Goal: Task Accomplishment & Management: Use online tool/utility

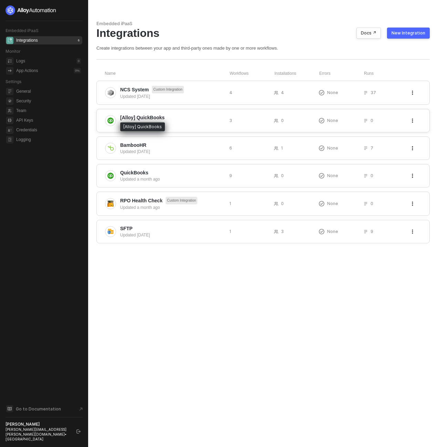
click at [143, 120] on span "[Alloy] QuickBooks" at bounding box center [142, 117] width 44 height 7
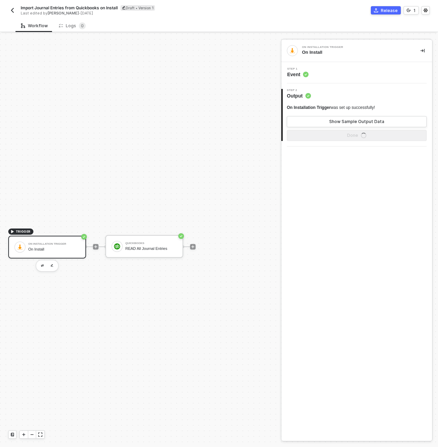
scroll to position [13, 0]
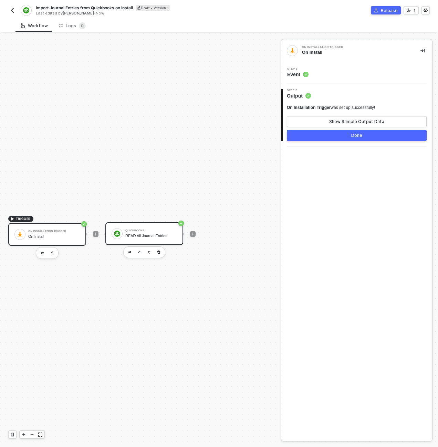
click at [147, 238] on div "QuickBooks READ All Journal Entries" at bounding box center [151, 233] width 52 height 13
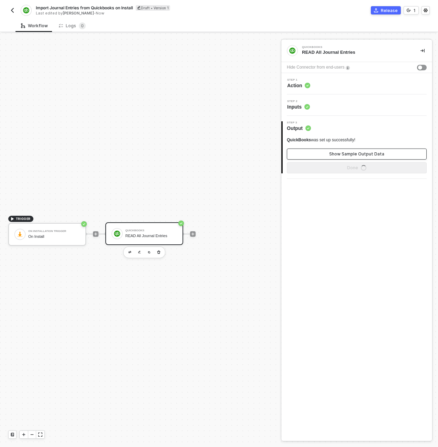
click at [316, 153] on button "Show Sample Output Data" at bounding box center [357, 154] width 140 height 11
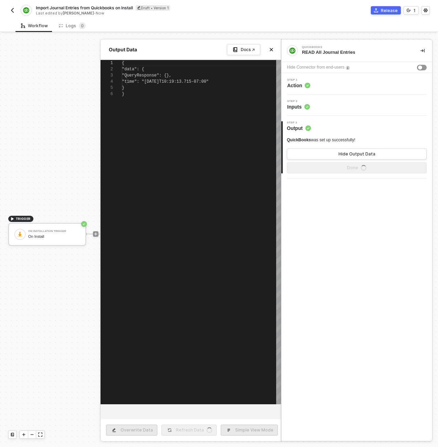
scroll to position [31, 0]
type textarea "{ "data": { "QueryResponse": {}, "time": "2025-08-25T12:18:26.363-07:00" } }"
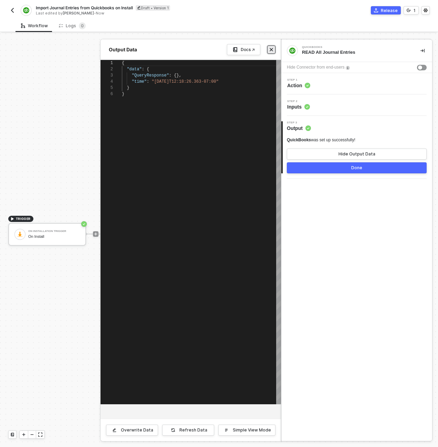
click at [272, 49] on icon "icon-close" at bounding box center [271, 49] width 3 height 3
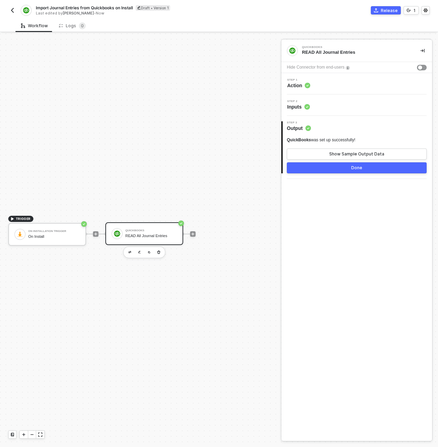
click at [12, 12] on img "button" at bounding box center [13, 11] width 6 height 6
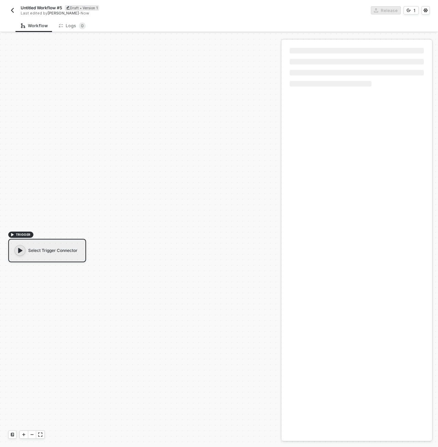
scroll to position [13, 0]
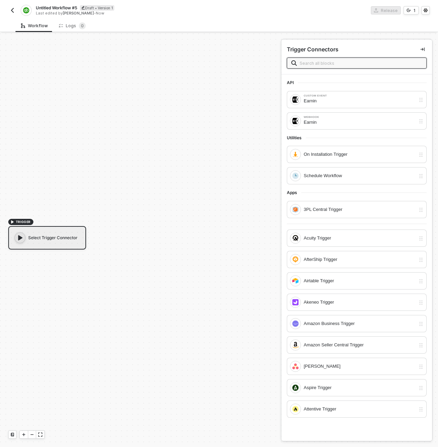
click at [50, 7] on span "Untitled Workflow #5" at bounding box center [56, 8] width 41 height 6
click at [50, 7] on input "Untitled Workflow #5" at bounding box center [94, 8] width 117 height 8
click at [10, 9] on img "button" at bounding box center [13, 11] width 6 height 6
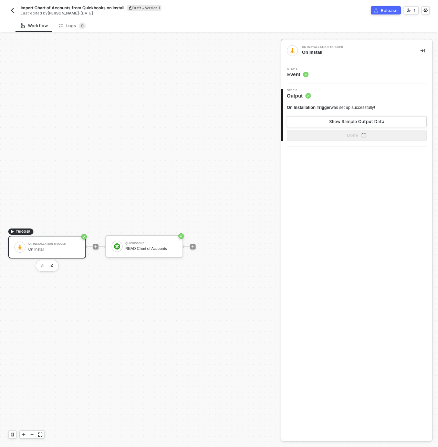
scroll to position [13, 0]
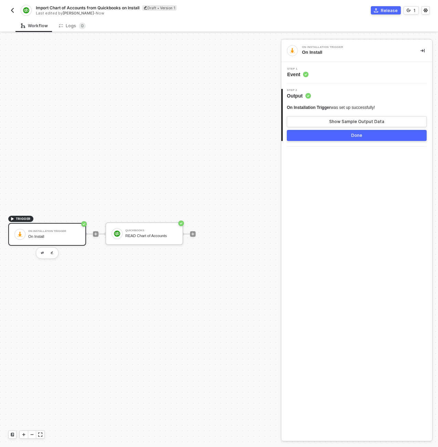
click at [11, 10] on img "button" at bounding box center [13, 11] width 6 height 6
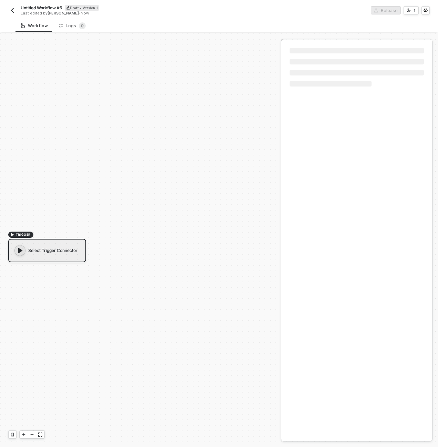
scroll to position [13, 0]
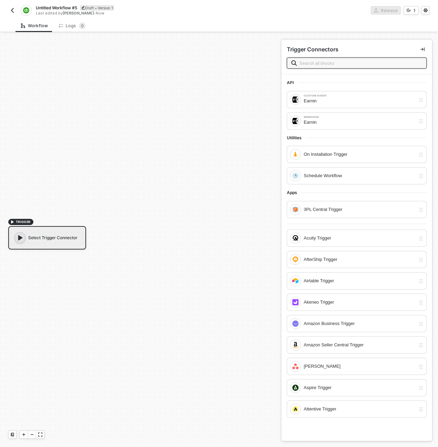
click at [59, 7] on span "Untitled Workflow #5" at bounding box center [56, 8] width 41 height 6
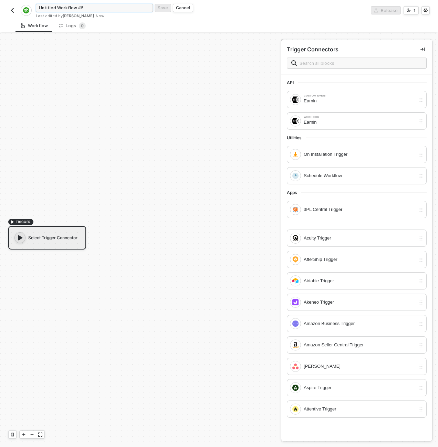
click at [59, 7] on input "Untitled Workflow #5" at bounding box center [94, 8] width 117 height 8
type input "Create Earnin Account in Quickbooks on Install"
click button "Save" at bounding box center [163, 8] width 17 height 8
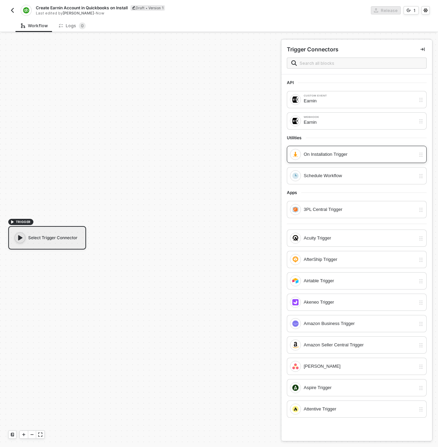
click at [341, 151] on div "On Installation Trigger" at bounding box center [360, 155] width 112 height 8
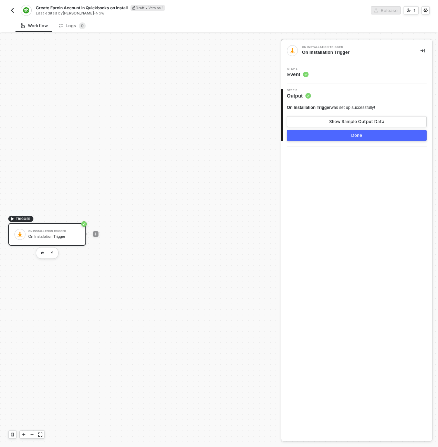
click at [321, 68] on div "Step 1 Event" at bounding box center [357, 73] width 149 height 10
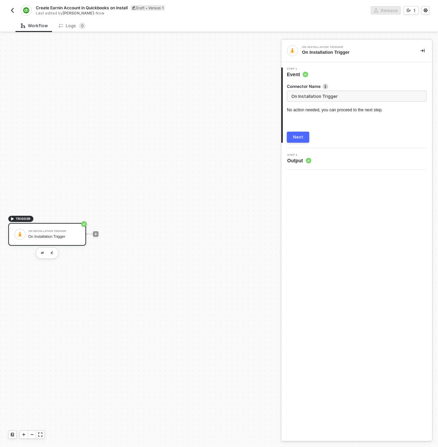
click at [293, 142] on button "Next" at bounding box center [298, 137] width 22 height 11
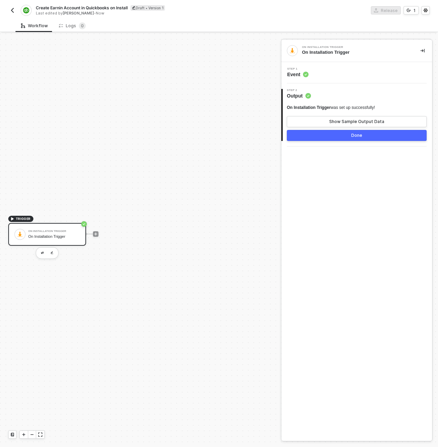
click at [325, 75] on div "Step 1 Event" at bounding box center [357, 73] width 149 height 10
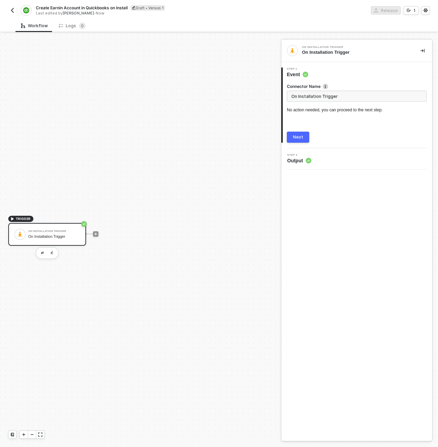
click at [326, 91] on input "On Installation Trigger" at bounding box center [357, 96] width 140 height 11
click at [327, 96] on input "On Installation Trigger" at bounding box center [357, 96] width 140 height 11
type input "On Installation"
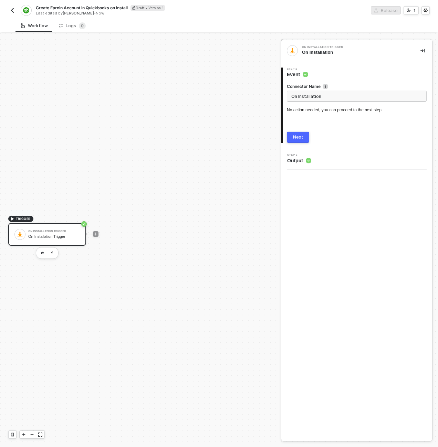
click at [287, 132] on button "Next" at bounding box center [298, 137] width 22 height 11
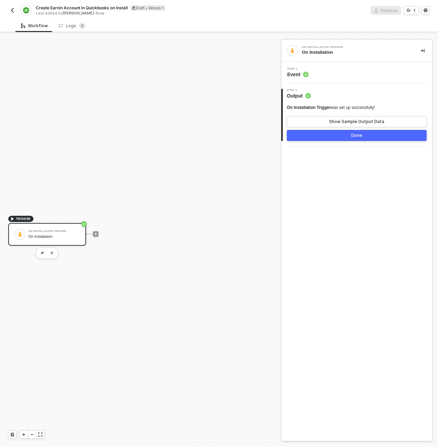
click at [375, 137] on button "Done" at bounding box center [357, 135] width 140 height 11
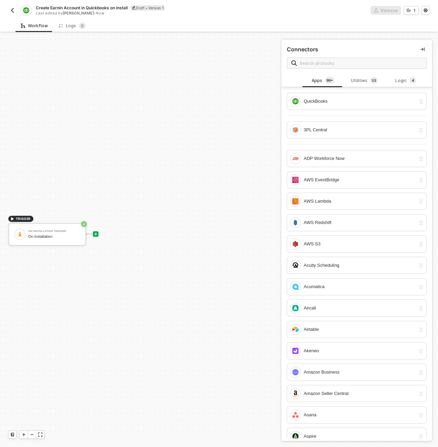
click at [220, 148] on div "TRIGGER On Installation Trigger On Installation" at bounding box center [139, 234] width 278 height 426
click at [326, 98] on div "QuickBooks" at bounding box center [360, 102] width 112 height 8
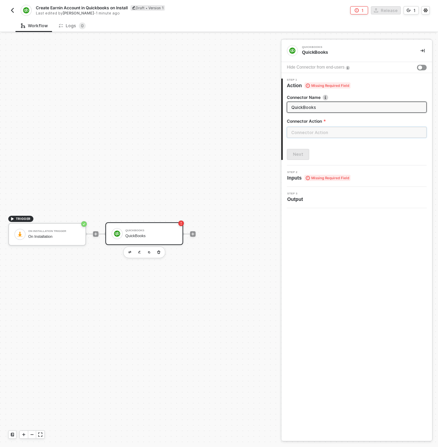
click at [308, 131] on input "text" at bounding box center [357, 132] width 140 height 11
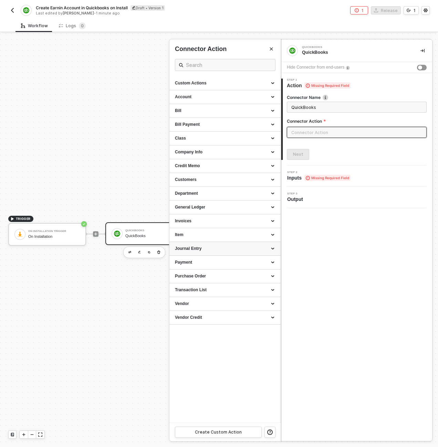
click at [231, 246] on div "Journal Entry" at bounding box center [225, 249] width 100 height 6
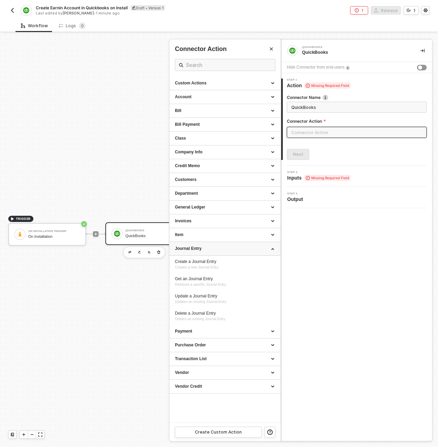
click at [229, 248] on div "Journal Entry" at bounding box center [225, 249] width 100 height 6
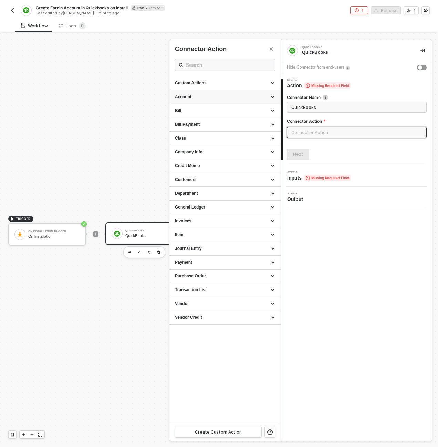
click at [205, 98] on div "Account" at bounding box center [225, 97] width 100 height 6
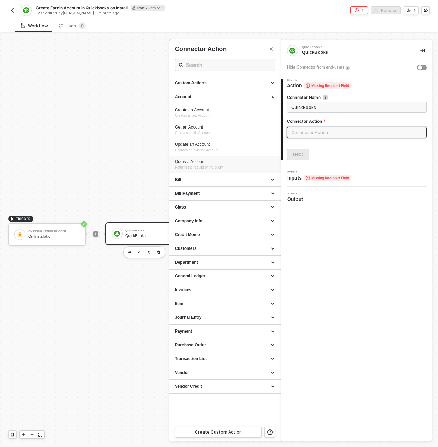
click at [208, 161] on div "Query a Account" at bounding box center [225, 162] width 100 height 6
type input "Returns the results of the query."
type input "Account - Query a Account"
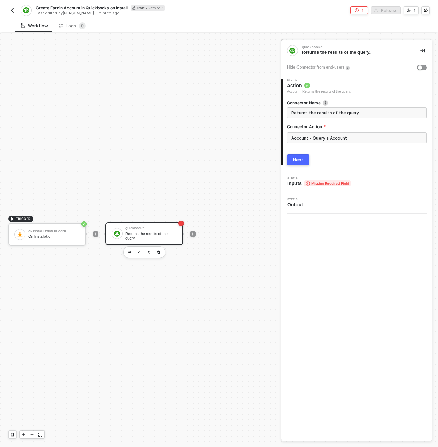
click at [315, 108] on span "Returns the results of the query." at bounding box center [357, 112] width 140 height 11
click at [317, 117] on span "Returns the results of the query." at bounding box center [357, 112] width 140 height 11
click at [317, 115] on input "Returns the results of the query." at bounding box center [357, 113] width 130 height 8
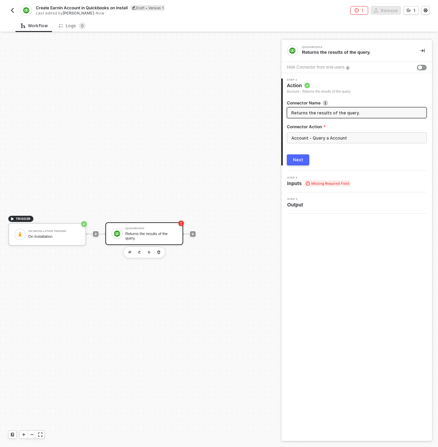
click at [317, 115] on input "Returns the results of the query." at bounding box center [357, 113] width 130 height 8
type input "READ Account by ID"
click at [294, 156] on button "Next" at bounding box center [298, 159] width 22 height 11
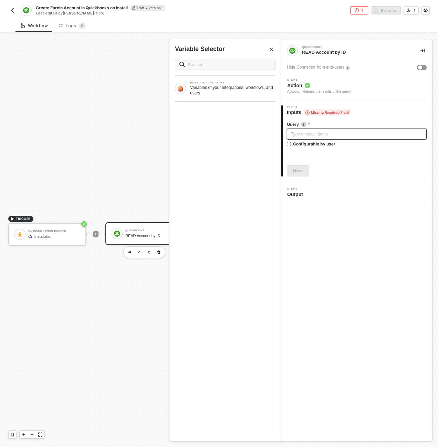
click at [310, 139] on div "Type or select items ﻿" at bounding box center [357, 134] width 140 height 11
click at [324, 136] on div "Type or select items ﻿" at bounding box center [357, 134] width 132 height 7
drag, startPoint x: 342, startPoint y: 135, endPoint x: 439, endPoint y: 134, distance: 96.8
click at [438, 134] on html "Alloy Create Earnin Account in Quickbooks on Install Draft • Version 1 Last edi…" at bounding box center [219, 223] width 438 height 447
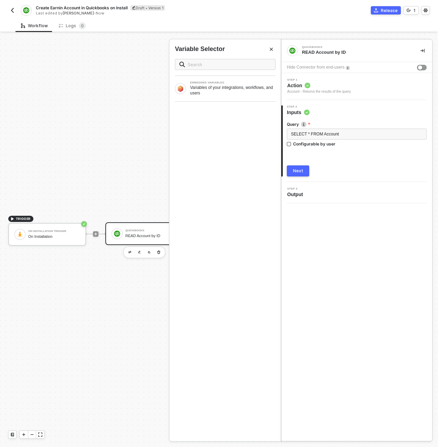
click at [298, 172] on div "Next" at bounding box center [298, 171] width 10 height 6
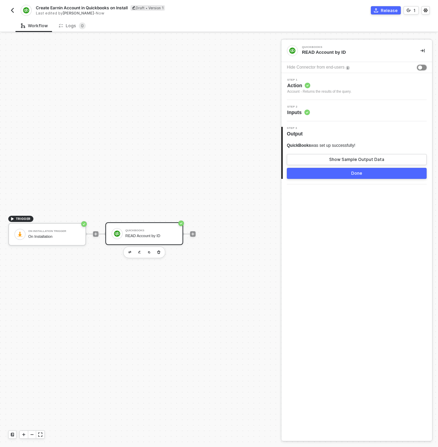
click at [422, 67] on button "button" at bounding box center [422, 68] width 10 height 6
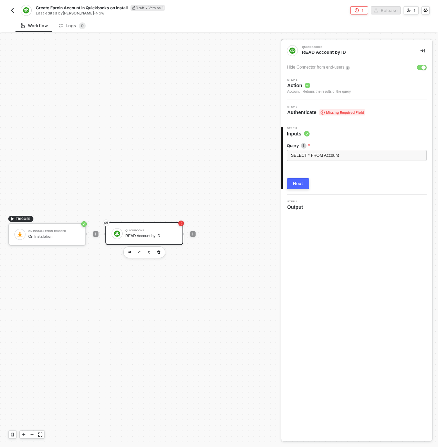
click at [390, 112] on div "Step 2 Authenticate Missing Required Field" at bounding box center [357, 110] width 149 height 10
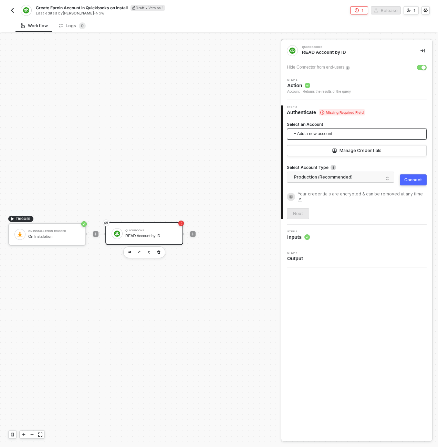
click at [377, 140] on div "+ Add a new account" at bounding box center [357, 136] width 140 height 14
drag, startPoint x: 342, startPoint y: 134, endPoint x: 339, endPoint y: 144, distance: 10.1
click at [342, 134] on span "+ Add a new account" at bounding box center [358, 134] width 129 height 11
click at [334, 152] on span "QuickBooks - 9341455106786244" at bounding box center [335, 150] width 84 height 8
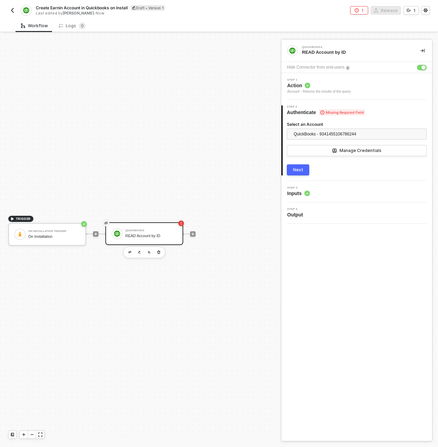
click at [294, 174] on button "Next" at bounding box center [298, 169] width 22 height 11
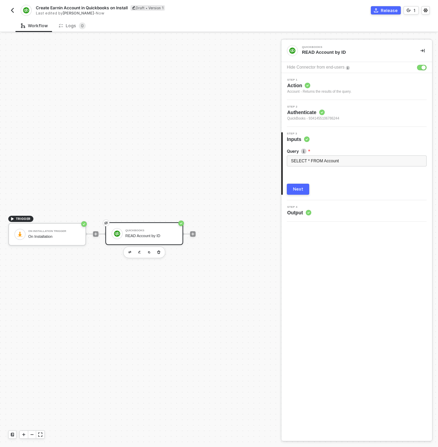
click at [288, 192] on button "Next" at bounding box center [298, 189] width 22 height 11
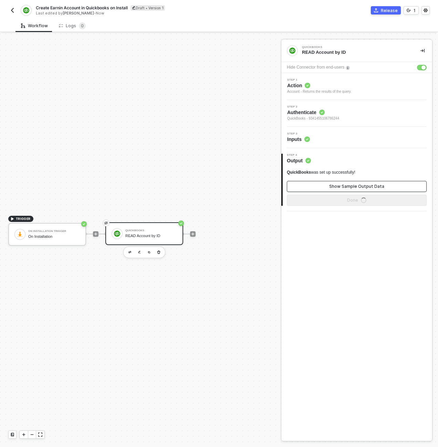
click at [321, 183] on button "Show Sample Output Data" at bounding box center [357, 186] width 140 height 11
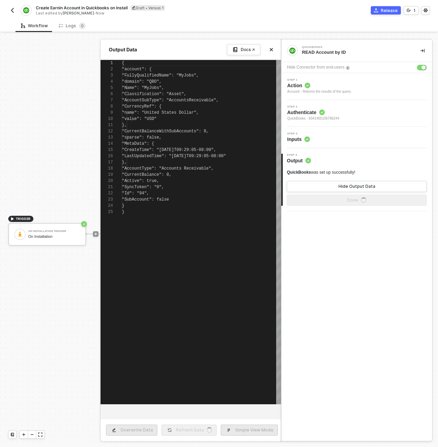
type textarea "{ "account": [ { "Name": "Accounts Payable (A/P)", "SubAccount": false, "Descri…"
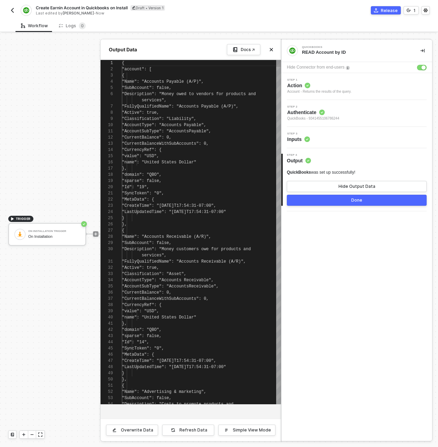
scroll to position [56, 0]
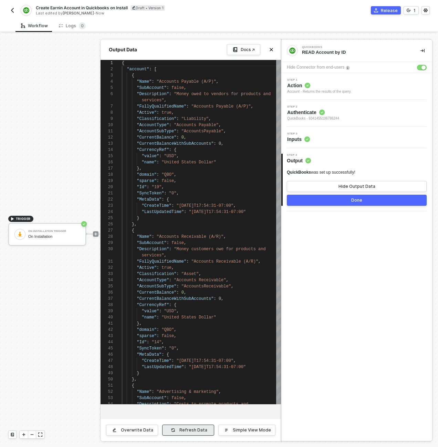
click at [187, 431] on div "Refresh Data" at bounding box center [194, 430] width 28 height 6
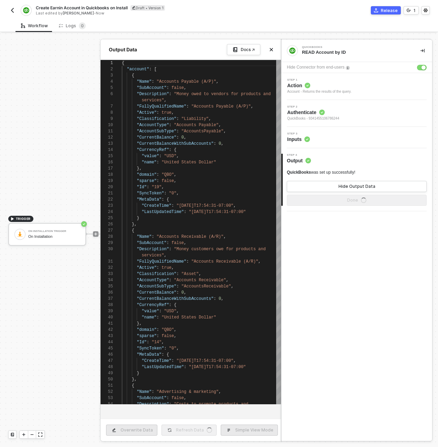
click at [326, 136] on div "Step 3 Inputs" at bounding box center [357, 137] width 149 height 10
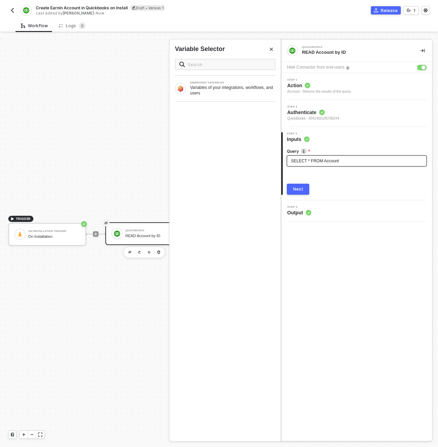
click at [348, 158] on div "SELECT * FROM Account" at bounding box center [357, 161] width 132 height 7
click at [349, 160] on div "SELECT * FROM Account" at bounding box center [357, 161] width 132 height 7
click at [298, 190] on div "Next" at bounding box center [298, 189] width 10 height 6
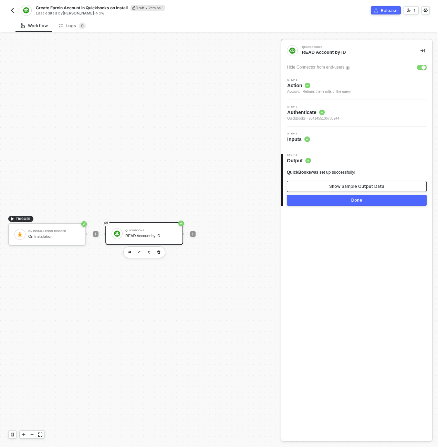
click at [362, 183] on button "Show Sample Output Data" at bounding box center [357, 186] width 140 height 11
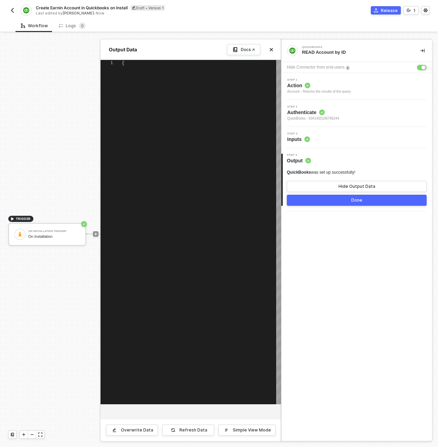
type textarea "{ "account": { "FullyQualifiedName": "MyJobs", "domain": "QBO", "Name": "MyJobs…"
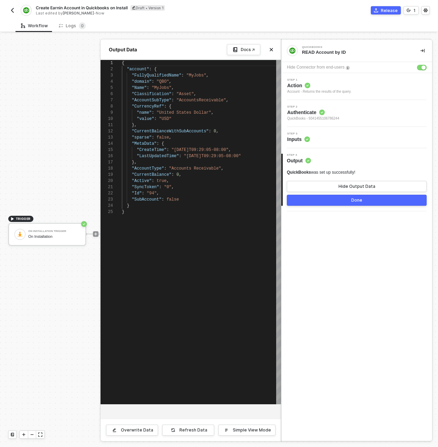
click at [322, 134] on div "Step 3 Inputs" at bounding box center [357, 137] width 149 height 10
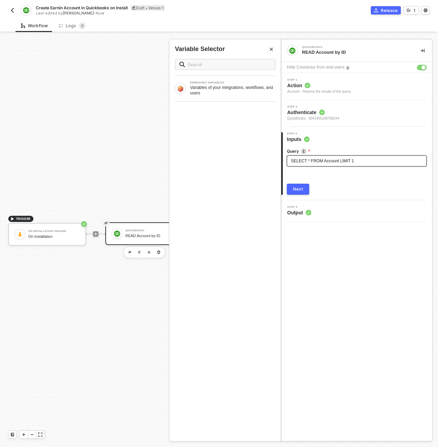
click at [362, 162] on div "SELECT * FROM Account LIMIT 1" at bounding box center [357, 161] width 132 height 7
drag, startPoint x: 360, startPoint y: 162, endPoint x: 342, endPoint y: 163, distance: 18.3
click at [342, 163] on div "SELECT * FROM Account LIMIT 1" at bounding box center [357, 161] width 132 height 7
drag, startPoint x: 375, startPoint y: 162, endPoint x: 412, endPoint y: 163, distance: 37.6
click at [410, 163] on span "SELECT * FROM Account WHERE Name = 'Undeposited Funds'" at bounding box center [350, 161] width 119 height 5
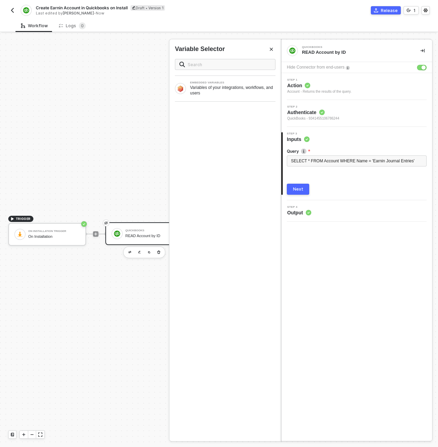
click at [305, 185] on button "Next" at bounding box center [298, 189] width 22 height 11
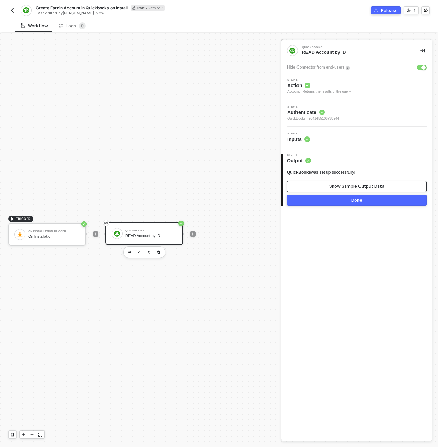
click at [319, 184] on button "Show Sample Output Data" at bounding box center [357, 186] width 140 height 11
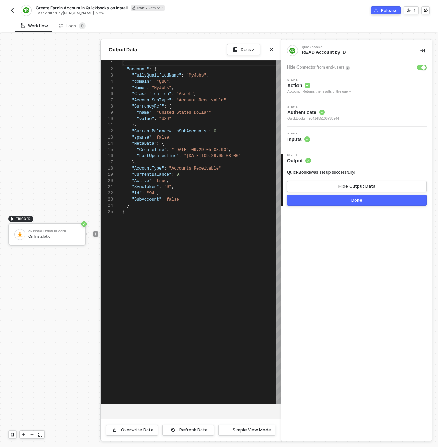
click at [332, 140] on div "Step 3 Inputs" at bounding box center [357, 137] width 149 height 10
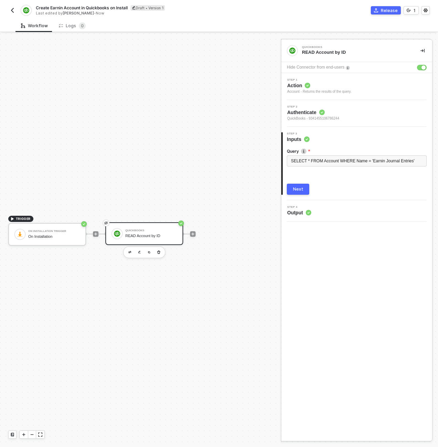
click at [302, 184] on button "Next" at bounding box center [298, 189] width 22 height 11
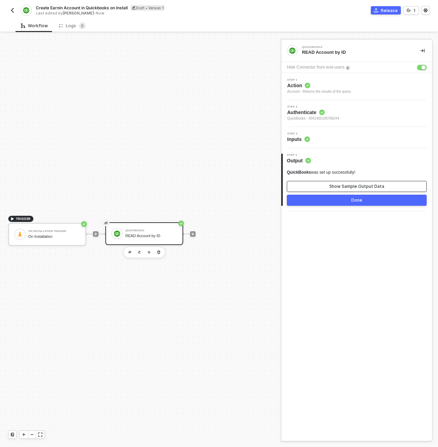
click at [326, 186] on button "Show Sample Output Data" at bounding box center [357, 186] width 140 height 11
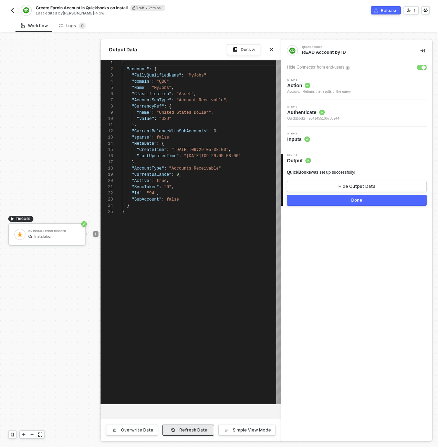
click at [198, 433] on button "Refresh Data" at bounding box center [188, 430] width 52 height 11
click at [326, 134] on div "Step 3 Inputs" at bounding box center [357, 137] width 149 height 10
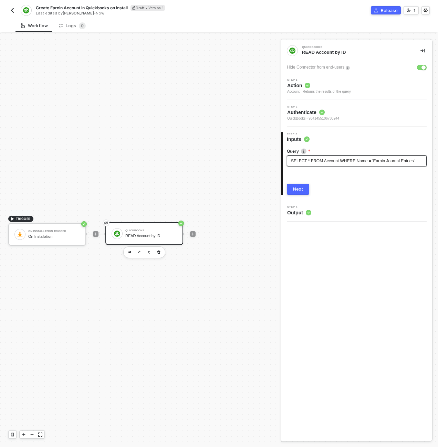
click at [378, 161] on span "SELECT * FROM Account WHERE Name = 'Earnin Journal Entries'" at bounding box center [353, 161] width 124 height 5
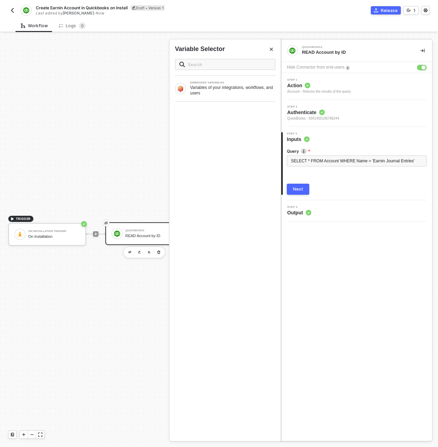
click at [297, 188] on div "Next" at bounding box center [298, 189] width 10 height 6
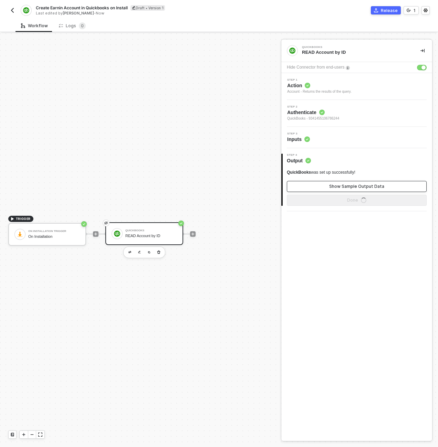
click at [327, 183] on button "Show Sample Output Data" at bounding box center [357, 186] width 140 height 11
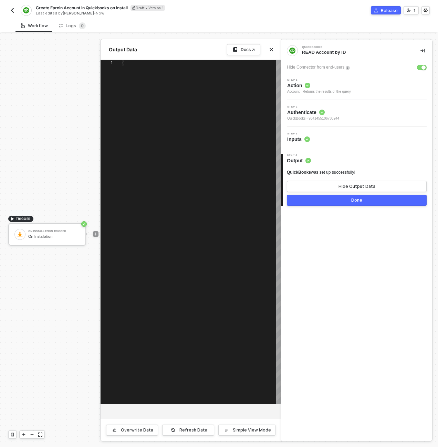
type textarea "{ "account": { "FullyQualifiedName": "MyJobs", "domain": "QBO", "Name": "MyJobs…"
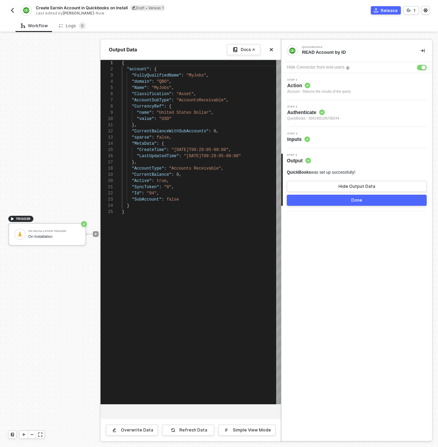
click at [351, 137] on div "Step 3 Inputs" at bounding box center [357, 137] width 149 height 10
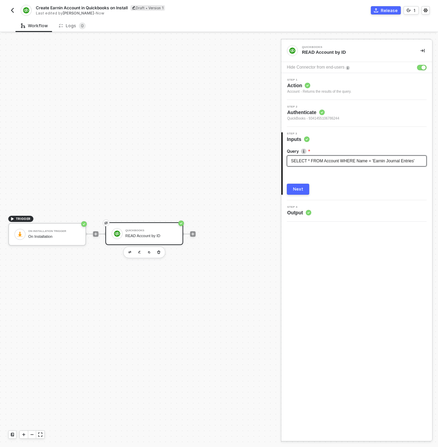
click at [375, 162] on span "SELECT * FROM Account WHERE Name = 'Earnin Journal Entries'" at bounding box center [353, 161] width 124 height 5
drag, startPoint x: 341, startPoint y: 162, endPoint x: 439, endPoint y: 169, distance: 98.7
click at [438, 169] on html "Alloy Create Earnin Account in Quickbooks on Install Draft • Version 1 Last edi…" at bounding box center [219, 223] width 438 height 447
click at [287, 189] on button "Next" at bounding box center [298, 189] width 22 height 11
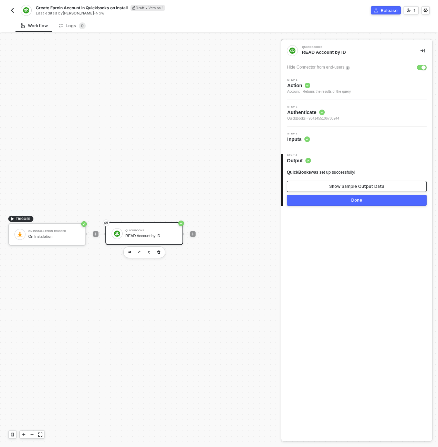
click at [327, 186] on button "Show Sample Output Data" at bounding box center [357, 186] width 140 height 11
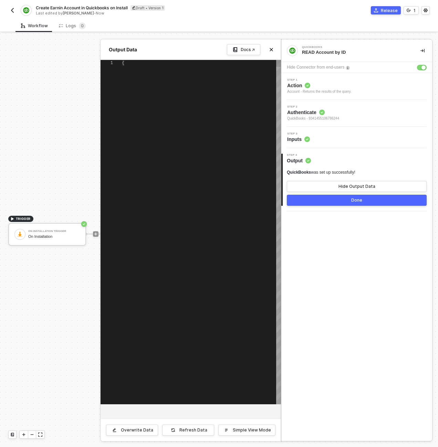
type textarea "{ "account": [ { "Name": "Accounts Payable (A/P)", "SubAccount": false, "Descri…"
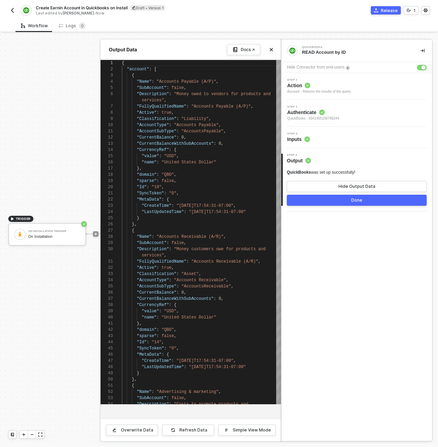
click at [366, 134] on div "Step 3 Inputs" at bounding box center [357, 137] width 149 height 10
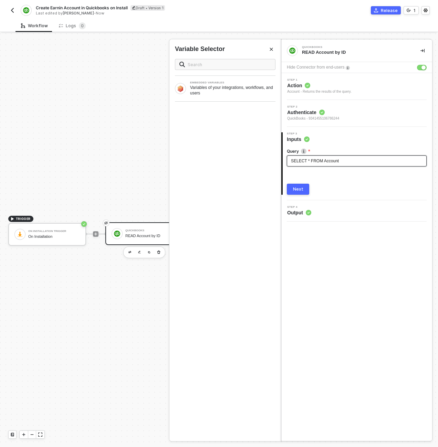
click at [374, 161] on div "SELECT * FROM Account" at bounding box center [357, 161] width 132 height 7
click at [300, 192] on div "Next" at bounding box center [298, 189] width 10 height 6
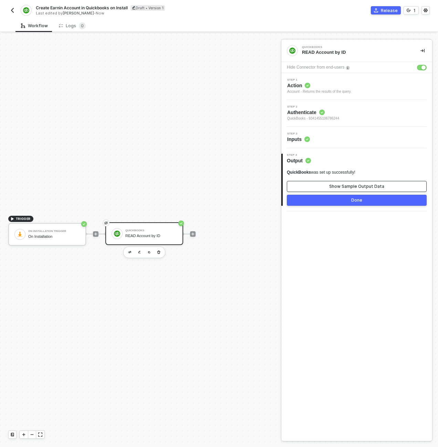
click at [355, 187] on div "Show Sample Output Data" at bounding box center [356, 187] width 55 height 6
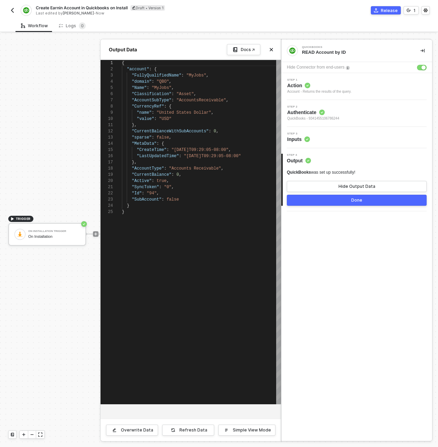
scroll to position [62, 0]
click at [194, 428] on div "Refresh Data" at bounding box center [194, 430] width 28 height 6
click at [422, 68] on div "button" at bounding box center [424, 67] width 4 height 4
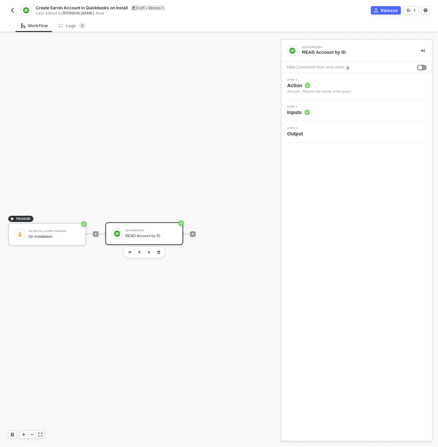
click at [340, 113] on div "Step 2 Inputs" at bounding box center [357, 110] width 149 height 10
click at [302, 173] on div "Next" at bounding box center [298, 171] width 10 height 6
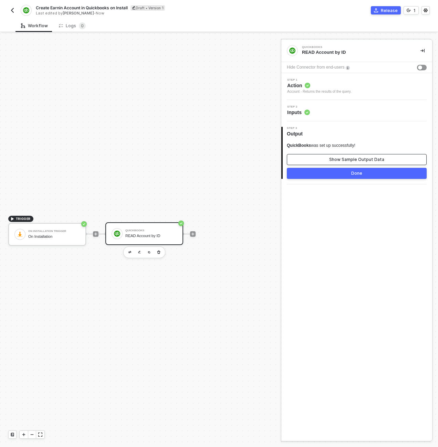
click at [356, 161] on div "Show Sample Output Data" at bounding box center [356, 160] width 55 height 6
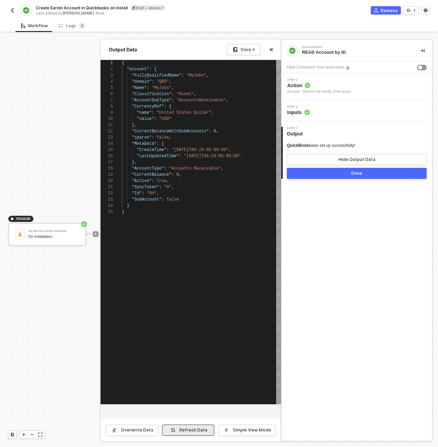
click at [182, 433] on button "Refresh Data" at bounding box center [188, 430] width 52 height 11
click at [374, 114] on div "Step 2 Inputs" at bounding box center [357, 110] width 149 height 10
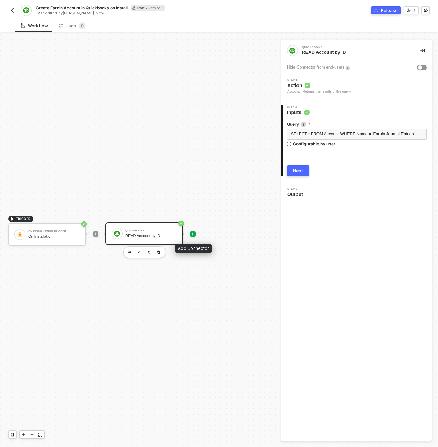
click at [195, 232] on icon "icon-play" at bounding box center [193, 234] width 4 height 4
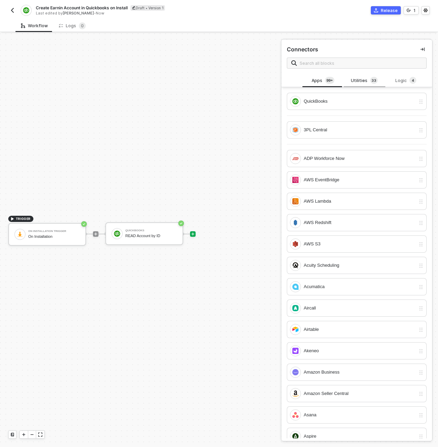
drag, startPoint x: 368, startPoint y: 82, endPoint x: 380, endPoint y: 82, distance: 12.1
click at [371, 82] on sup "3 3" at bounding box center [374, 80] width 8 height 7
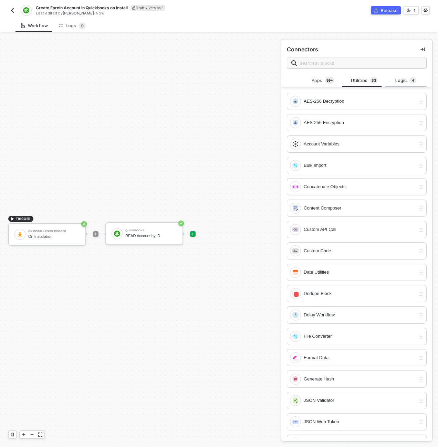
click at [398, 83] on div "Logic 4" at bounding box center [406, 81] width 30 height 8
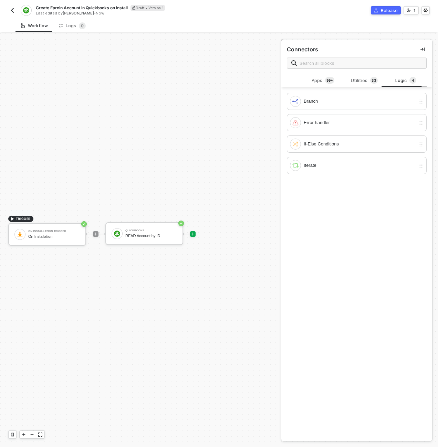
click at [397, 80] on div "Logic 4" at bounding box center [406, 81] width 30 height 8
click at [330, 141] on div "If-Else Conditions" at bounding box center [360, 144] width 112 height 8
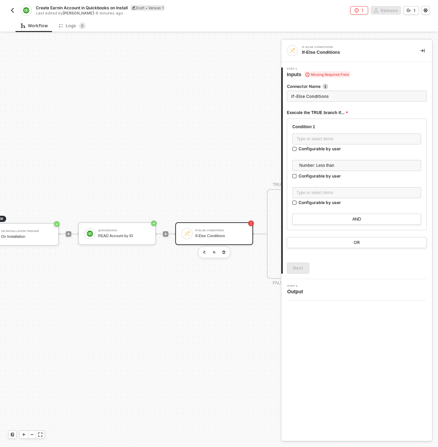
scroll to position [13, 124]
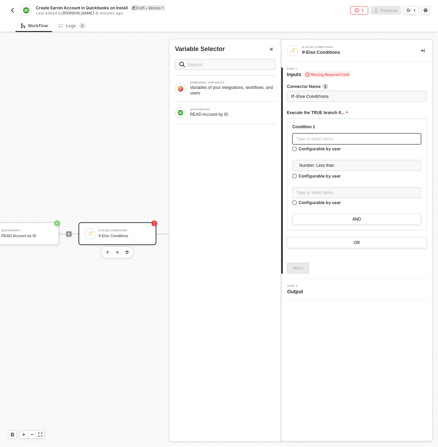
click at [309, 137] on div "Type or select items ﻿" at bounding box center [357, 139] width 121 height 7
click at [217, 88] on div "Variables of your integrations, workflows, and users" at bounding box center [232, 90] width 85 height 11
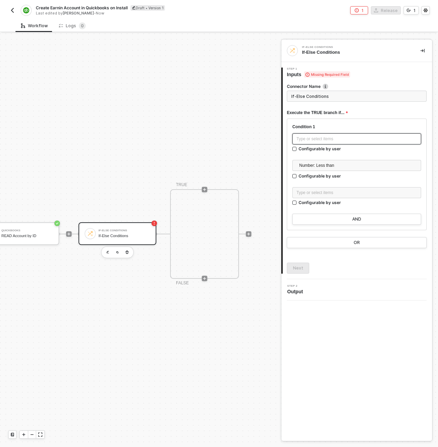
click at [322, 140] on div "Type or select items ﻿" at bounding box center [357, 139] width 121 height 7
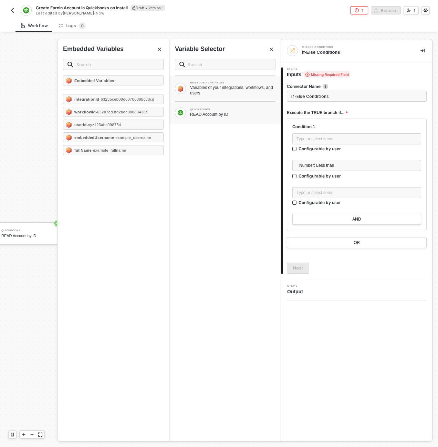
click at [203, 117] on div "QUICKBOOKS READ Account by ID" at bounding box center [225, 112] width 101 height 11
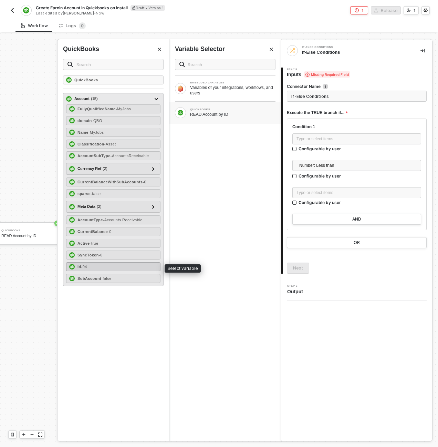
click at [114, 269] on div "Id - 94" at bounding box center [113, 266] width 94 height 9
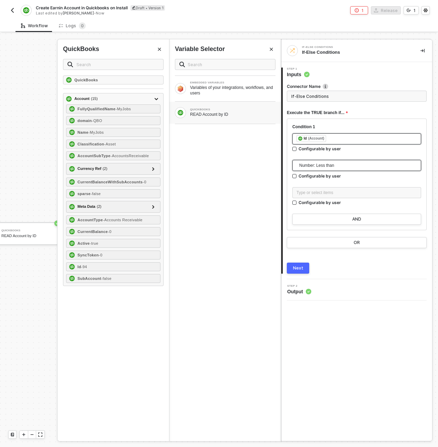
click at [309, 160] on span "Number: Less than" at bounding box center [358, 165] width 118 height 10
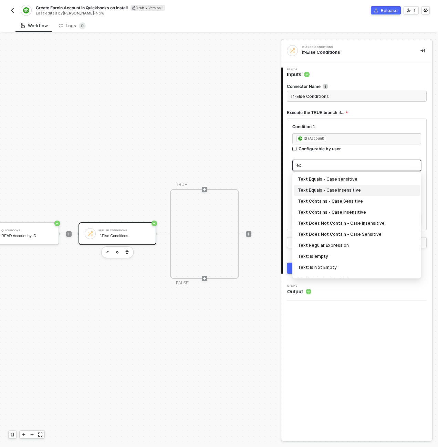
type input "ex"
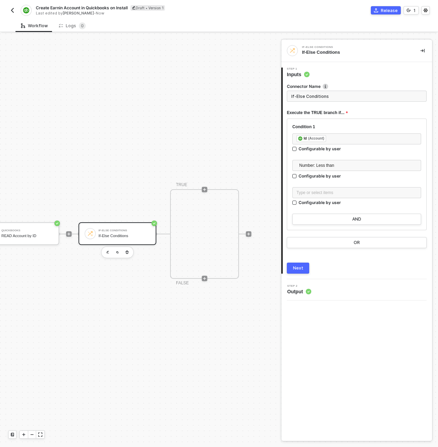
click at [160, 120] on div "TRIGGER On Installation Trigger On Installation QuickBooks READ Account by ID I…" at bounding box center [64, 234] width 376 height 426
click at [427, 51] on button "button" at bounding box center [423, 51] width 8 height 8
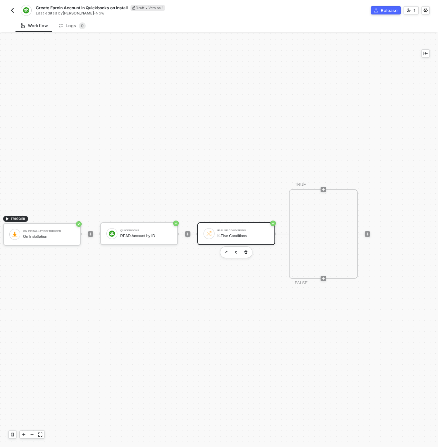
scroll to position [13, 10]
click at [148, 222] on div "QuickBooks READ Account by ID" at bounding box center [139, 233] width 78 height 23
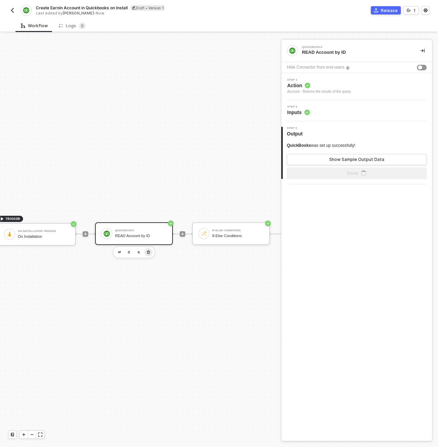
click at [149, 251] on icon "button" at bounding box center [148, 252] width 4 height 6
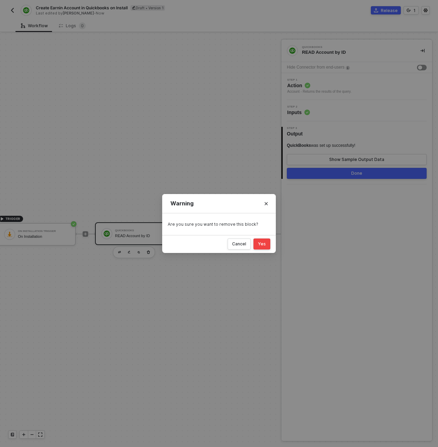
click at [264, 242] on div "Yes" at bounding box center [262, 244] width 8 height 6
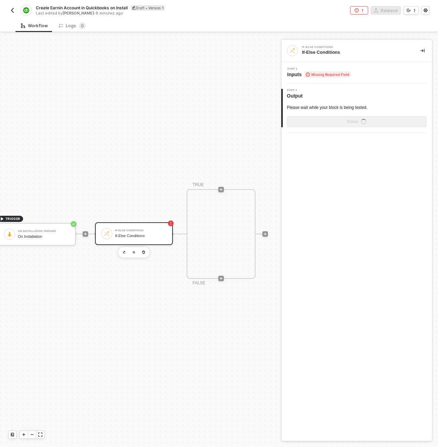
drag, startPoint x: 83, startPoint y: 233, endPoint x: 103, endPoint y: 235, distance: 19.8
click at [85, 233] on icon "icon-play" at bounding box center [85, 234] width 4 height 4
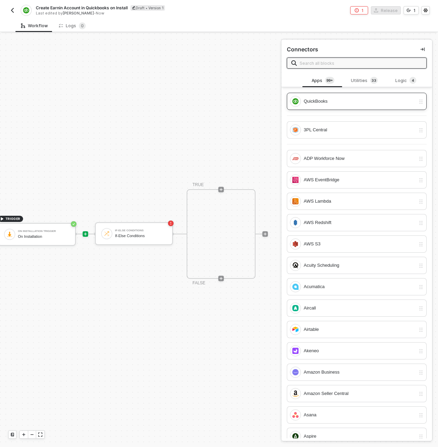
click at [314, 101] on div "QuickBooks" at bounding box center [360, 102] width 112 height 8
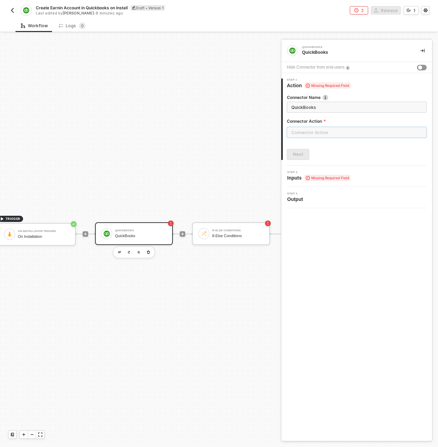
click at [337, 135] on input "text" at bounding box center [357, 132] width 140 height 11
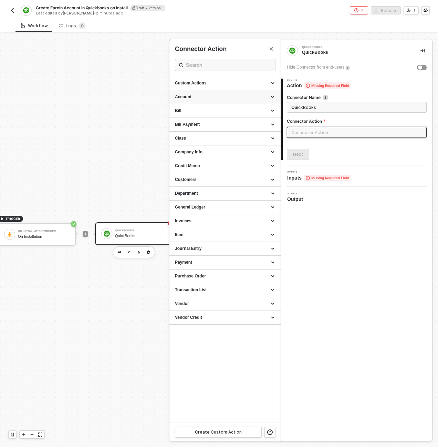
click at [209, 90] on div "Account" at bounding box center [225, 97] width 111 height 14
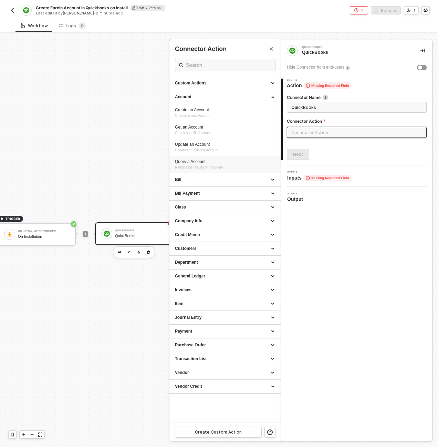
click at [200, 159] on div "Query a Account" at bounding box center [225, 162] width 100 height 6
type input "Returns the results of the query."
type input "Account - Query a Account"
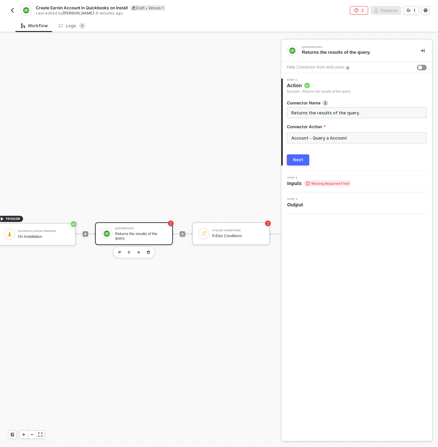
click at [283, 162] on div "Connector Name Returns the results of the query. Connector Action Account - Que…" at bounding box center [358, 129] width 150 height 71
click at [299, 161] on div "Next" at bounding box center [298, 160] width 10 height 6
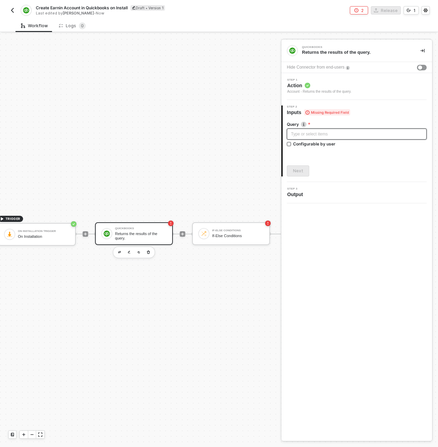
click at [319, 139] on div "Type or select items ﻿" at bounding box center [357, 134] width 140 height 11
click at [303, 166] on button "Next" at bounding box center [298, 170] width 22 height 11
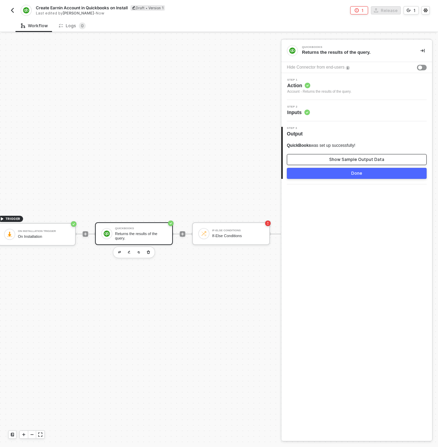
click at [339, 160] on div "Show Sample Output Data" at bounding box center [356, 160] width 55 height 6
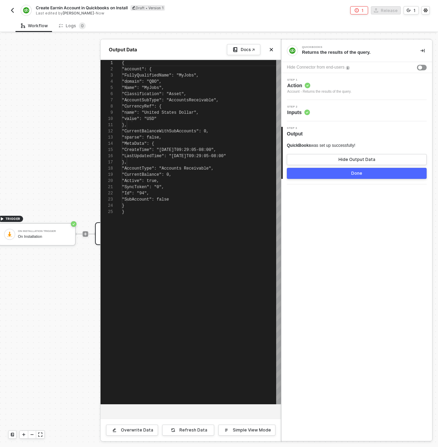
scroll to position [62, 0]
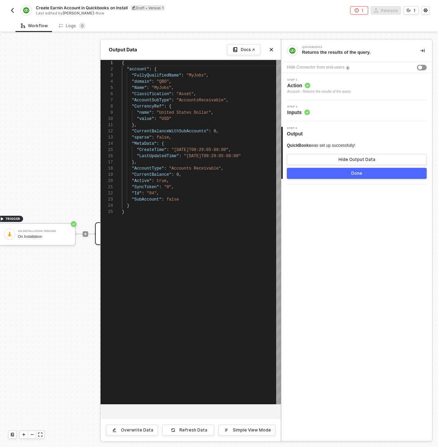
click at [334, 91] on div "Account - Returns the results of the query." at bounding box center [319, 92] width 64 height 6
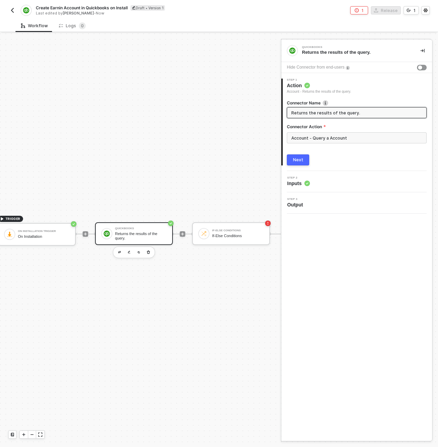
click at [335, 110] on input "Returns the results of the query." at bounding box center [357, 113] width 130 height 8
type input "READ Account by Name"
click at [299, 156] on button "Next" at bounding box center [298, 159] width 22 height 11
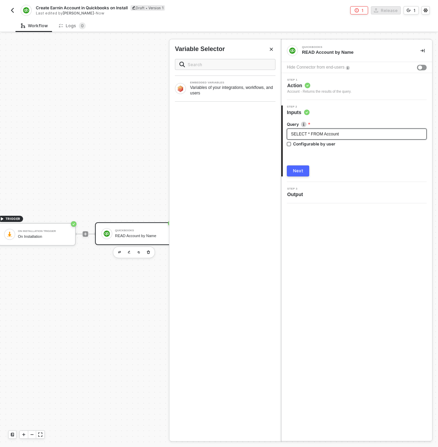
click at [344, 136] on div "SELECT * FROM Account" at bounding box center [357, 134] width 132 height 7
click at [301, 172] on div "Next" at bounding box center [298, 171] width 10 height 6
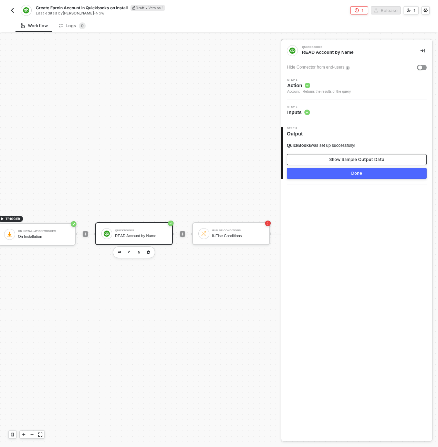
click at [346, 154] on button "Show Sample Output Data" at bounding box center [357, 159] width 140 height 11
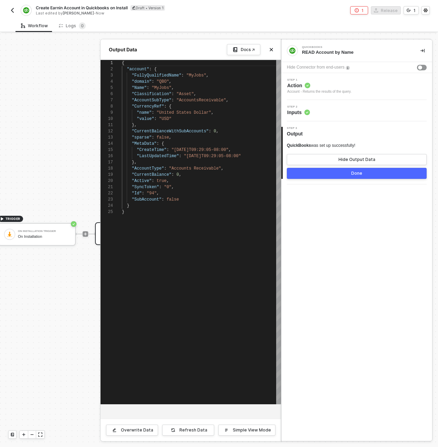
click at [345, 173] on button "Done" at bounding box center [357, 173] width 140 height 11
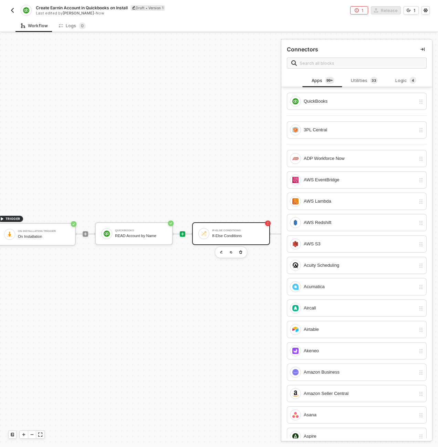
click at [213, 232] on div "If-Else Conditions" at bounding box center [238, 230] width 52 height 3
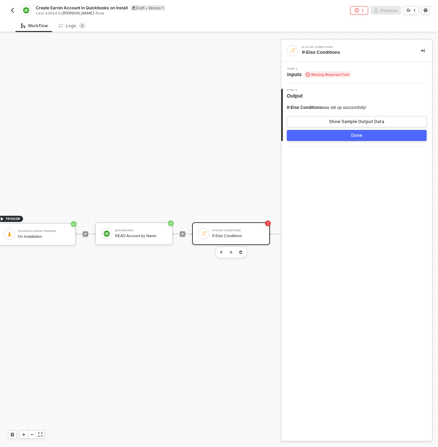
click at [325, 59] on div "If-Else Conditions If-Else Conditions" at bounding box center [357, 51] width 151 height 22
click at [325, 65] on div "Step 1 Inputs Missing Required Field" at bounding box center [357, 72] width 151 height 21
click at [326, 72] on span "Missing Required Field" at bounding box center [328, 74] width 46 height 6
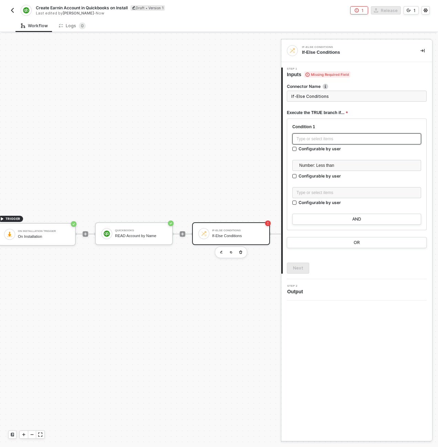
click at [324, 139] on div "Type or select items ﻿" at bounding box center [357, 139] width 121 height 7
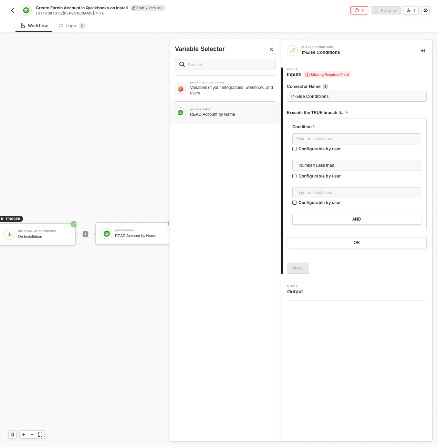
click at [250, 116] on div "READ Account by Name" at bounding box center [232, 115] width 85 height 6
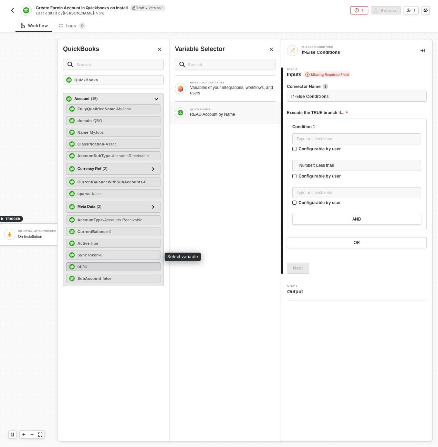
click at [125, 264] on div "Id - 94" at bounding box center [113, 266] width 94 height 9
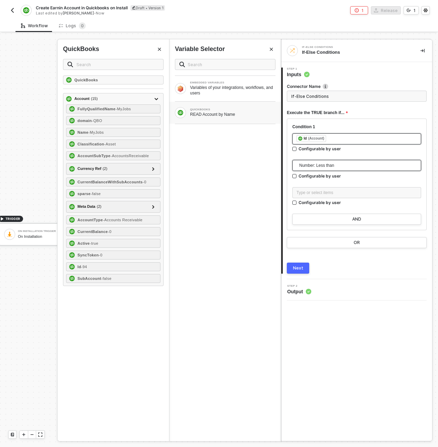
click at [305, 170] on span "Number: Less than" at bounding box center [358, 165] width 118 height 10
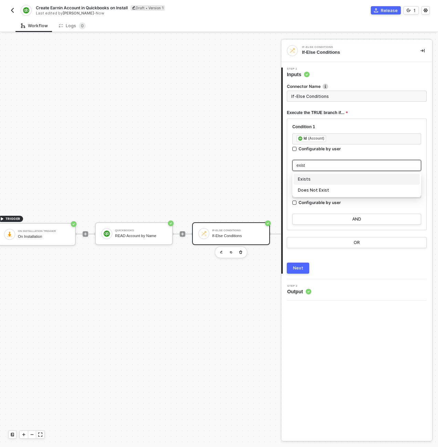
type input "exists"
type input "Only continue if Id Exists"
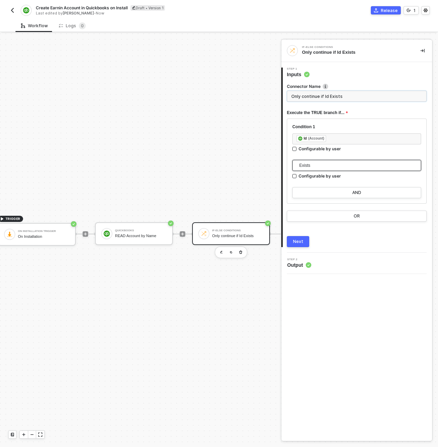
click at [292, 93] on input "Only continue if Id Exists" at bounding box center [357, 96] width 140 height 11
type input "If Account Exists"
click at [302, 244] on div "Next" at bounding box center [298, 242] width 10 height 6
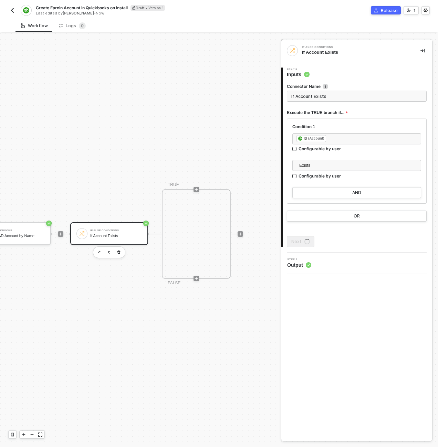
scroll to position [13, 134]
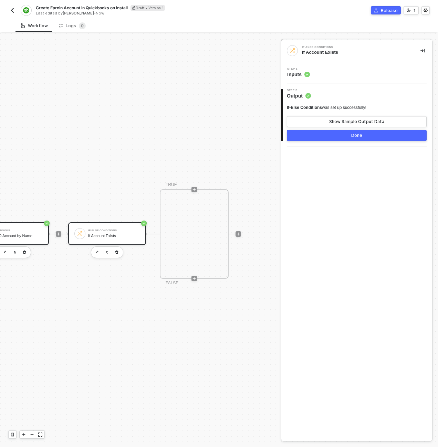
click at [29, 230] on div "QuickBooks" at bounding box center [17, 230] width 52 height 3
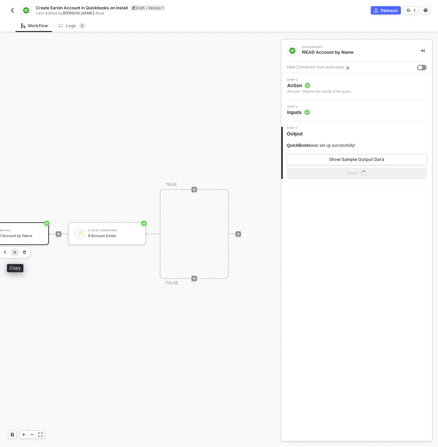
click at [13, 253] on img "button" at bounding box center [14, 252] width 3 height 3
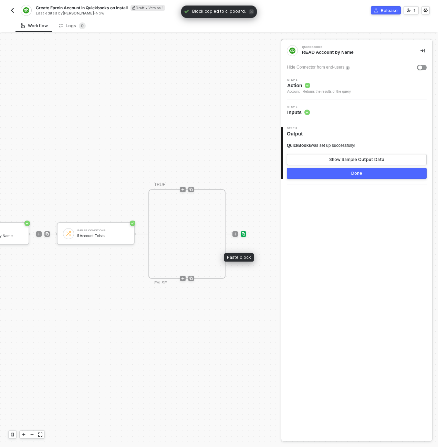
click at [242, 235] on img at bounding box center [244, 234] width 4 height 4
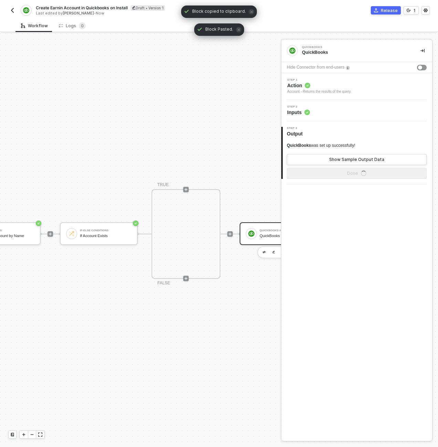
scroll to position [13, 212]
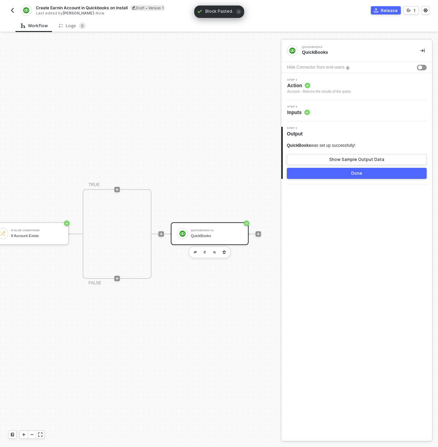
click at [204, 228] on div "QuickBooks #2 QuickBooks" at bounding box center [217, 233] width 52 height 13
click at [331, 86] on span "Action" at bounding box center [319, 85] width 64 height 7
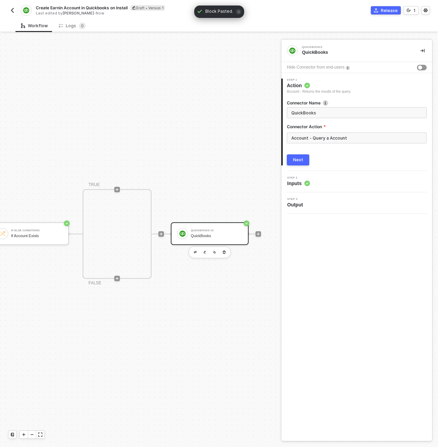
click at [330, 116] on span "QuickBooks" at bounding box center [357, 112] width 140 height 11
click at [328, 114] on input "QuickBooks" at bounding box center [357, 113] width 130 height 8
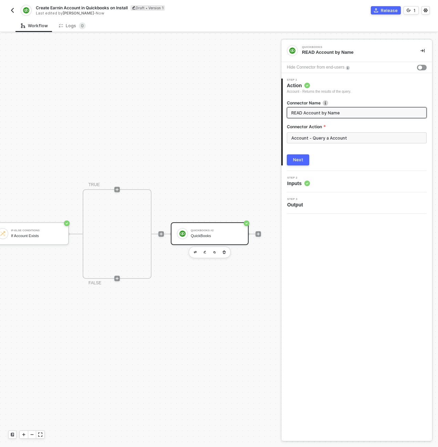
type input "READ Account by Name"
click at [297, 160] on div "Next" at bounding box center [298, 160] width 10 height 6
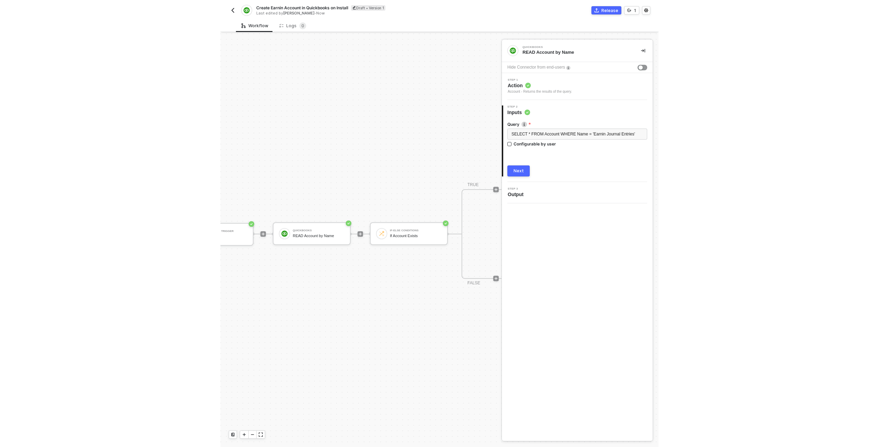
scroll to position [13, 143]
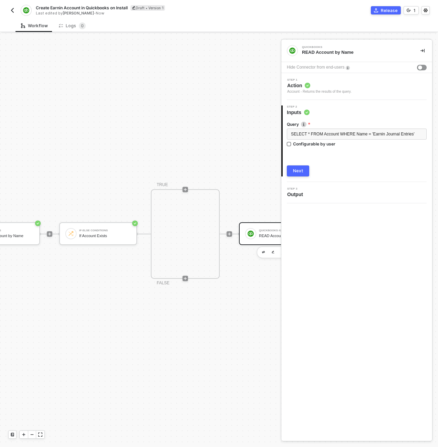
click at [302, 173] on div "Next" at bounding box center [298, 171] width 10 height 6
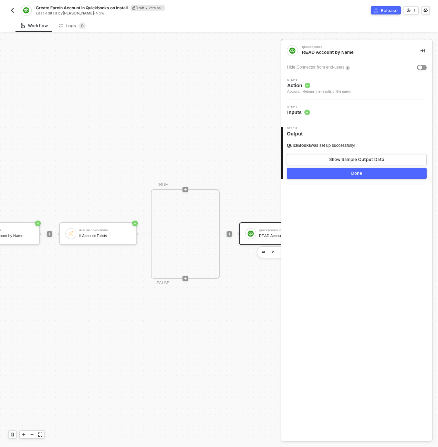
click at [320, 177] on button "Done" at bounding box center [357, 173] width 140 height 11
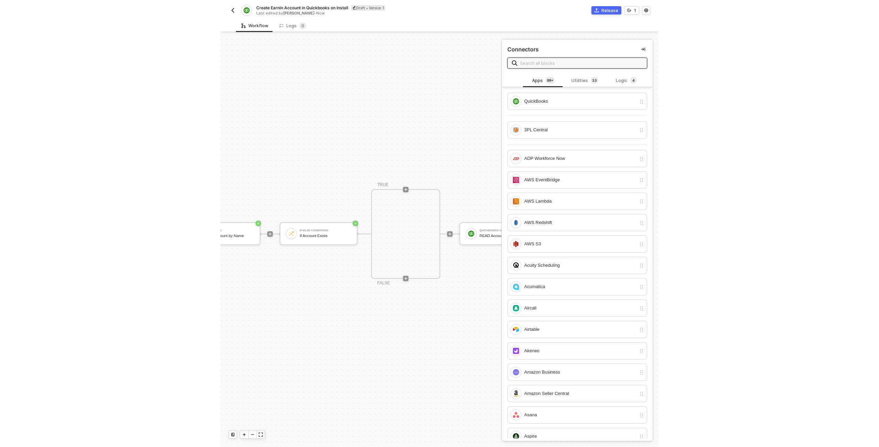
scroll to position [13, 0]
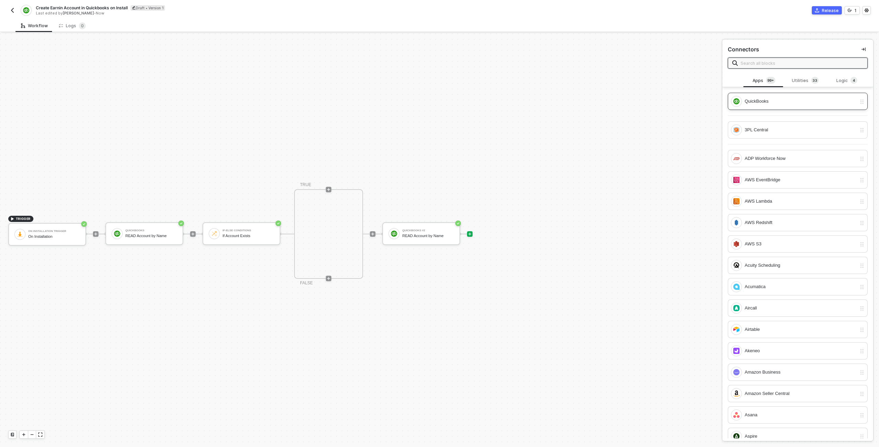
click at [438, 100] on div "QuickBooks" at bounding box center [801, 102] width 112 height 8
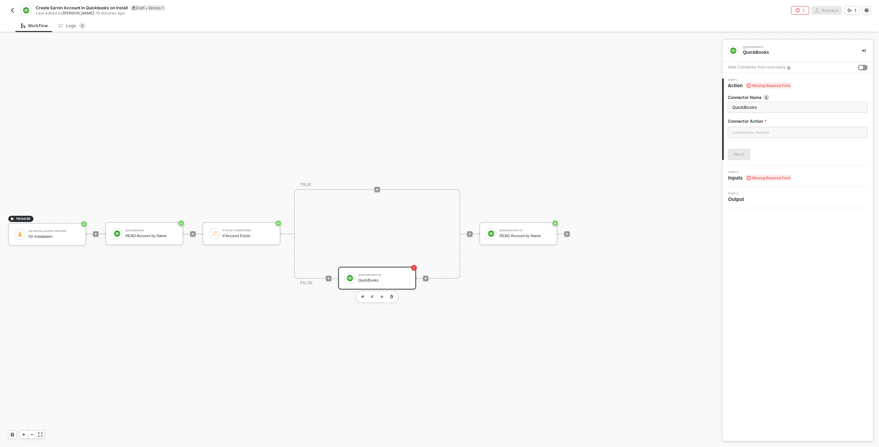
click at [438, 135] on div "TRIGGER On Installation Trigger On Installation QuickBooks READ Account by Name…" at bounding box center [359, 234] width 719 height 426
click at [387, 274] on div "QuickBooks #3" at bounding box center [384, 275] width 52 height 3
click at [385, 273] on div "QuickBooks #3 QuickBooks" at bounding box center [384, 278] width 52 height 13
click at [438, 131] on input "text" at bounding box center [798, 132] width 140 height 11
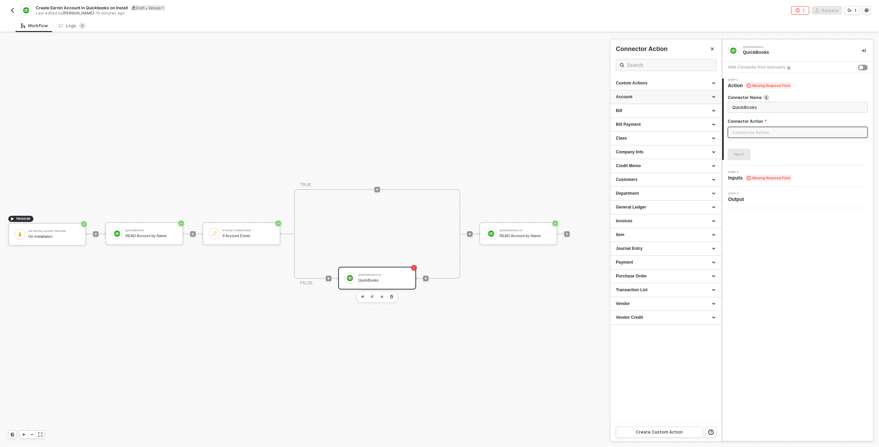
click at [438, 101] on div "Account" at bounding box center [666, 97] width 111 height 14
click at [438, 110] on div "Create an Account" at bounding box center [666, 110] width 100 height 6
type input "Creates a new Account"
type input "Account - Create an Account"
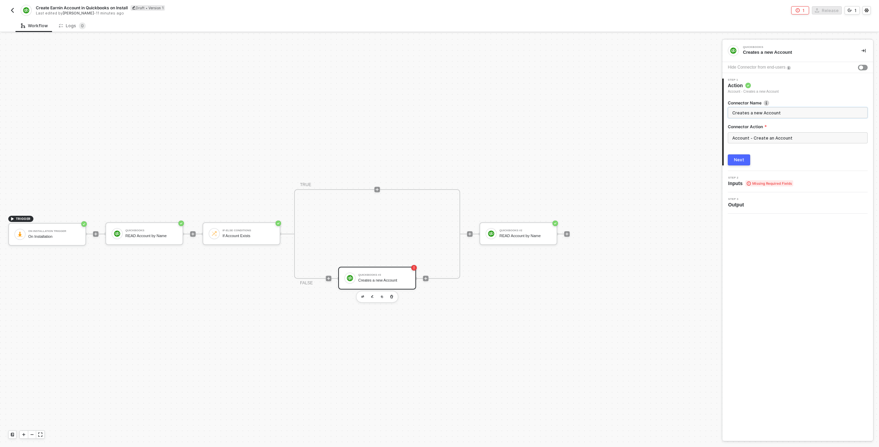
click at [438, 115] on input "Creates a new Account" at bounding box center [798, 113] width 130 height 8
type input "CREATE Earnin Account"
click at [438, 154] on button "Next" at bounding box center [739, 159] width 22 height 11
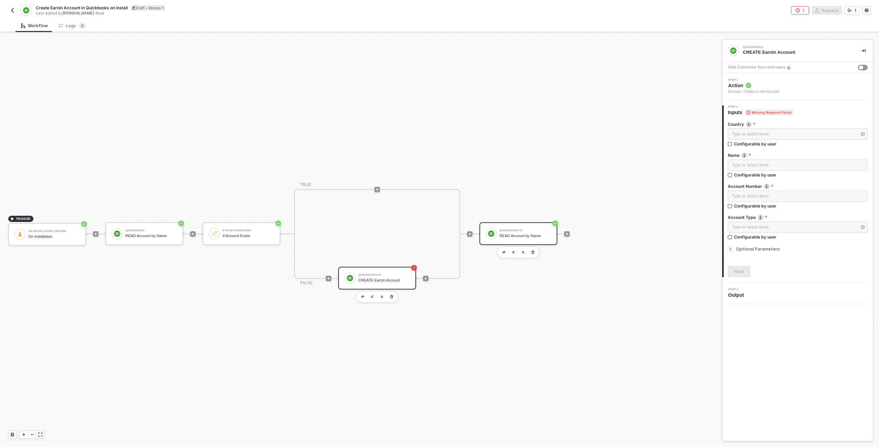
click at [438, 228] on div "QuickBooks #2 READ Account by Name" at bounding box center [526, 233] width 52 height 13
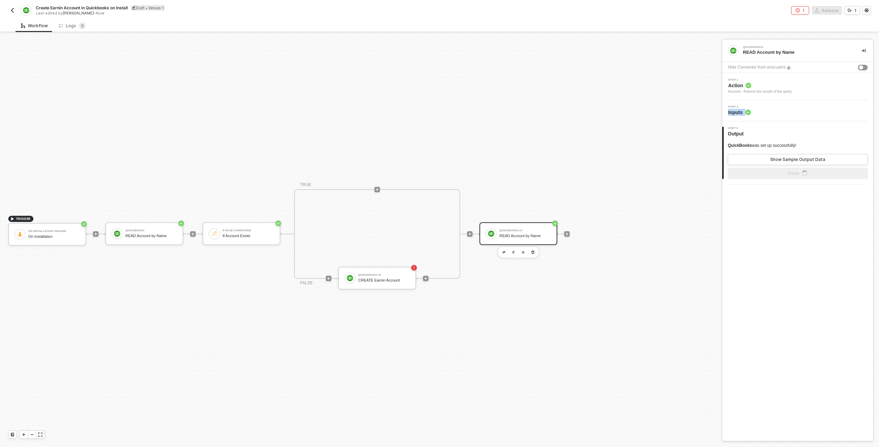
click at [438, 104] on div "Step 2 Inputs" at bounding box center [798, 110] width 151 height 21
click at [438, 114] on div "Step 2 Inputs" at bounding box center [798, 110] width 149 height 10
click at [438, 86] on span "Action" at bounding box center [760, 85] width 64 height 7
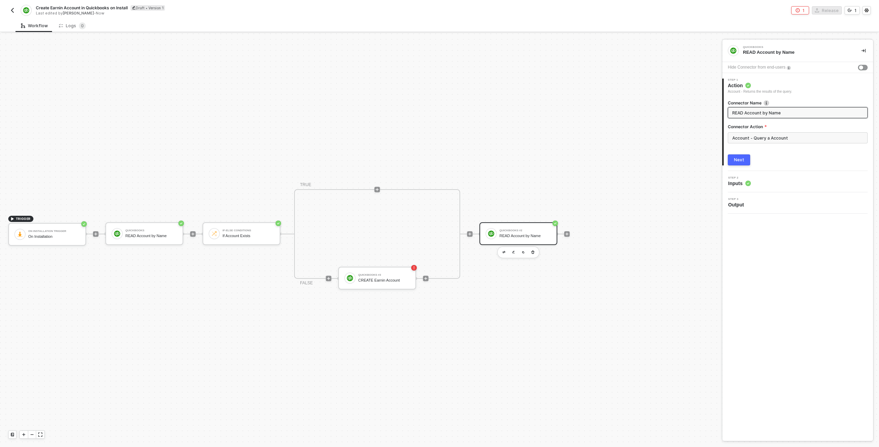
click at [438, 111] on input "READ Account by Name" at bounding box center [798, 113] width 130 height 8
type input "READ Account by Name (Use This)"
click at [438, 160] on button "Next" at bounding box center [739, 159] width 22 height 11
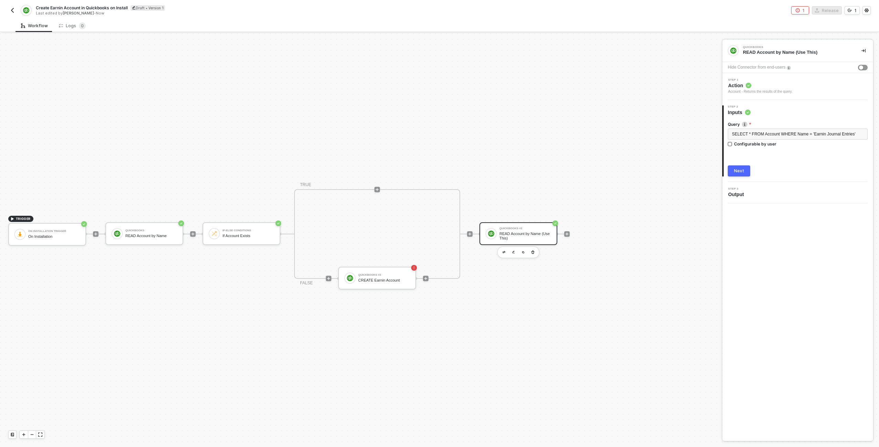
click at [438, 170] on button "Next" at bounding box center [739, 170] width 22 height 11
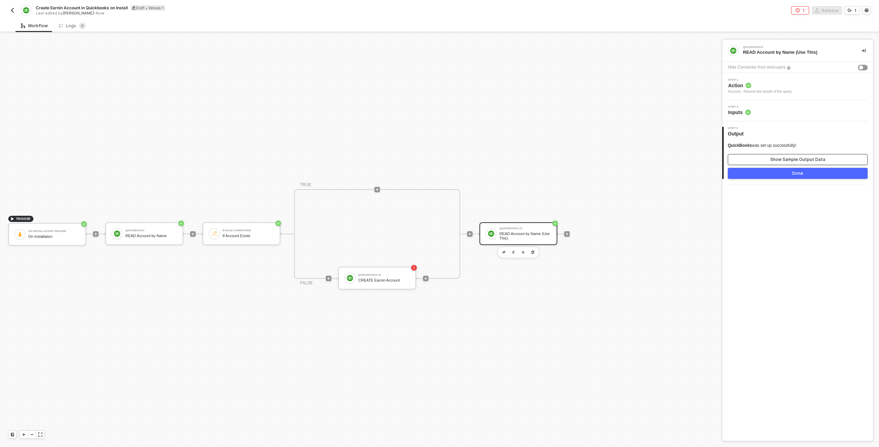
click at [438, 157] on div "Show Sample Output Data" at bounding box center [798, 160] width 55 height 6
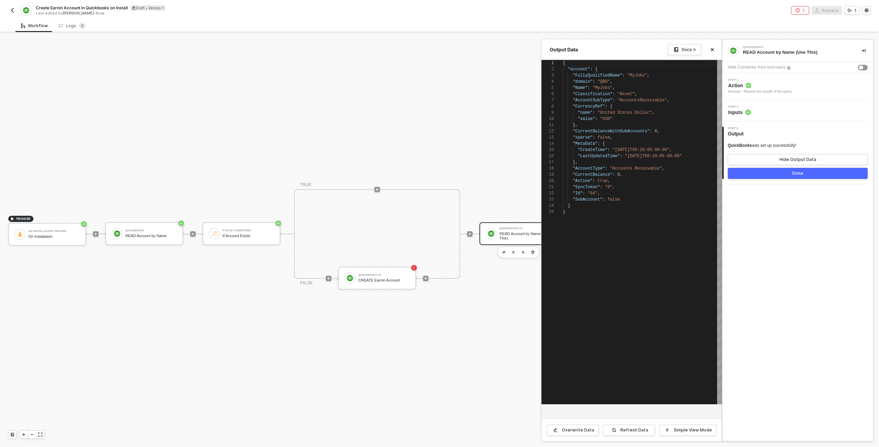
scroll to position [62, 0]
click at [438, 157] on button "Hide Output Data" at bounding box center [798, 159] width 140 height 11
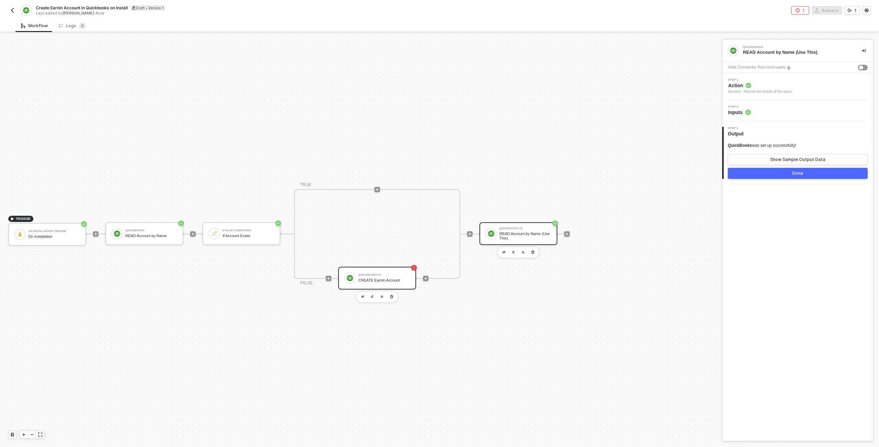
click at [385, 271] on div "QuickBooks #3 CREATE Earnin Account" at bounding box center [377, 278] width 78 height 23
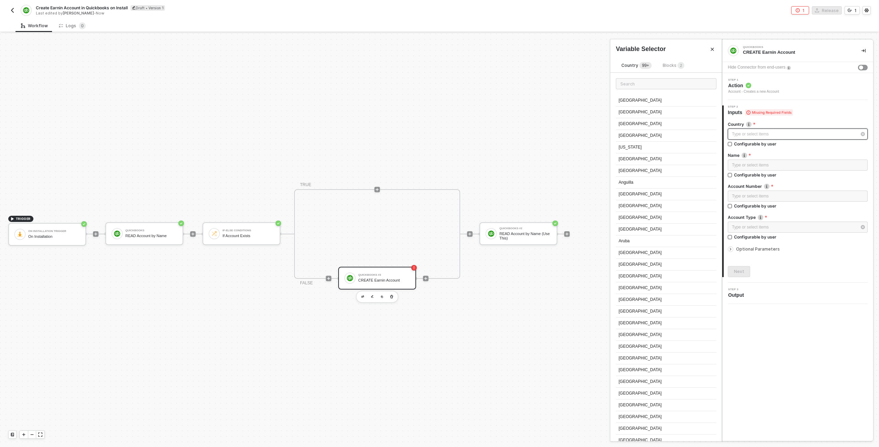
click at [438, 139] on div "Type or select items ﻿" at bounding box center [798, 134] width 140 height 11
click at [438, 82] on input "text" at bounding box center [666, 83] width 101 height 11
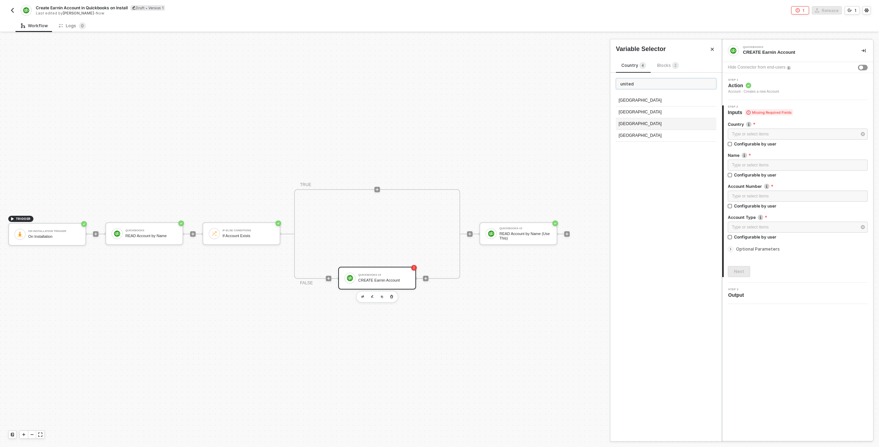
type input "united"
click at [438, 120] on div "[GEOGRAPHIC_DATA]" at bounding box center [666, 124] width 101 height 12
click at [438, 168] on div "Type or select items ﻿" at bounding box center [798, 165] width 132 height 7
click at [438, 192] on div "Type or select items ﻿" at bounding box center [798, 196] width 140 height 11
click at [438, 195] on div "Type or select items ﻿" at bounding box center [798, 196] width 132 height 7
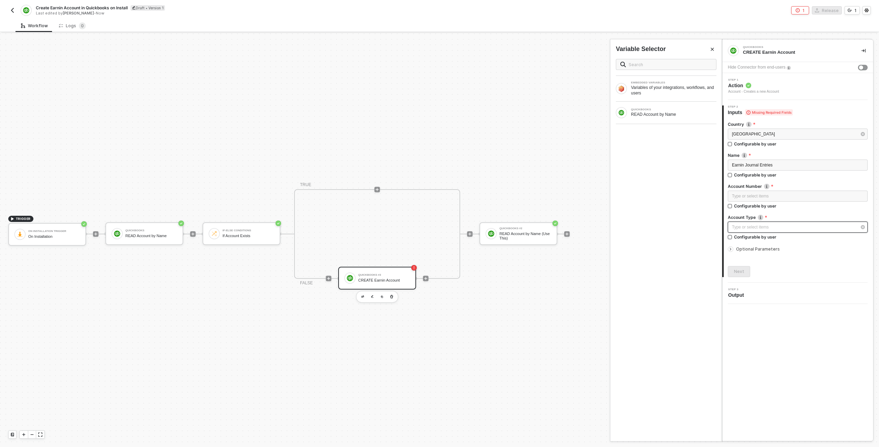
click at [438, 227] on div "Type or select items ﻿" at bounding box center [794, 227] width 125 height 7
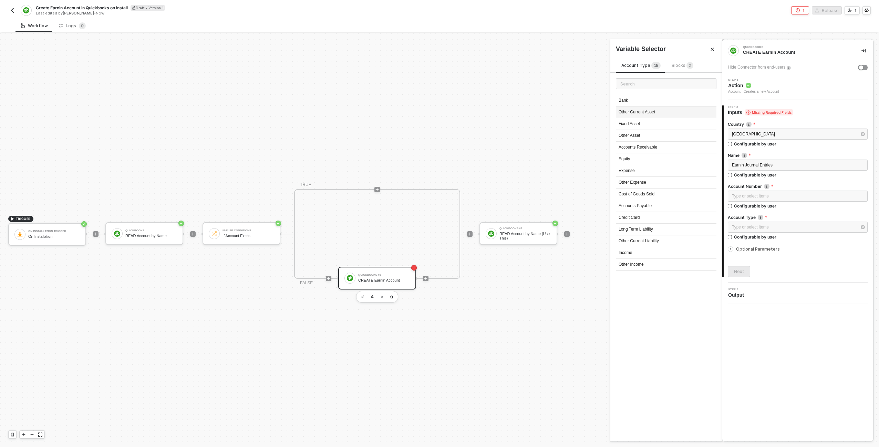
click at [438, 112] on div "Other Current Asset" at bounding box center [666, 112] width 101 height 12
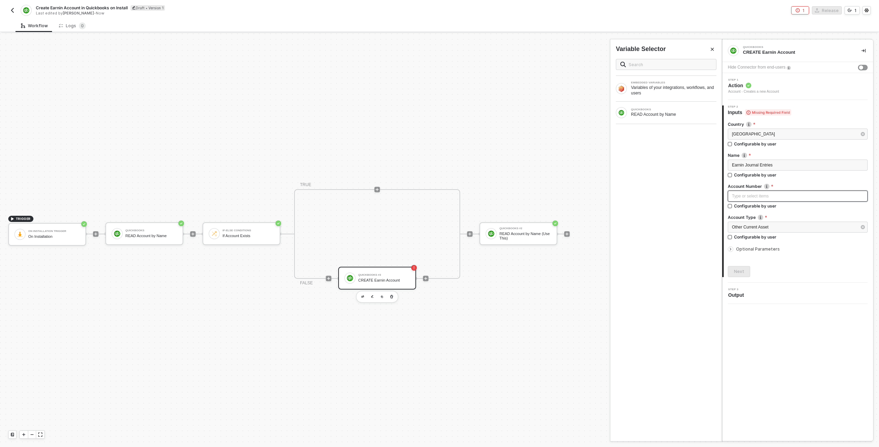
click at [438, 197] on div "Type or select items ﻿" at bounding box center [798, 196] width 132 height 7
click at [438, 195] on div "Type or select items ﻿" at bounding box center [798, 196] width 132 height 7
click at [376, 191] on icon "icon-play" at bounding box center [377, 189] width 3 height 3
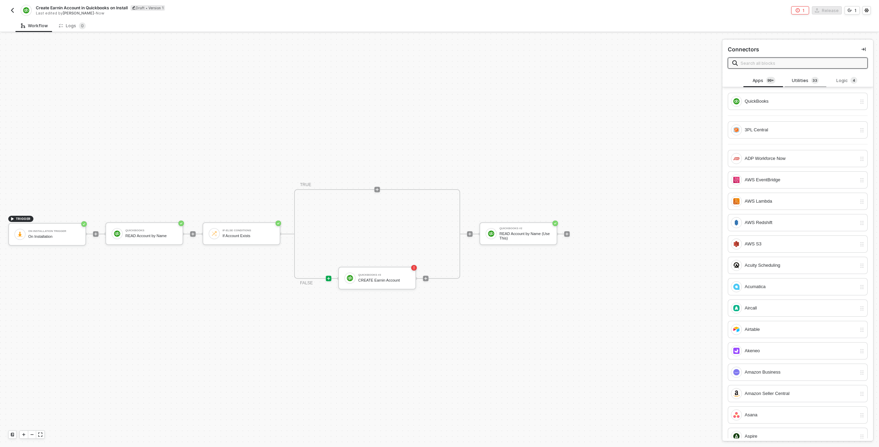
click at [438, 78] on div "Utilities 3 3" at bounding box center [805, 81] width 30 height 8
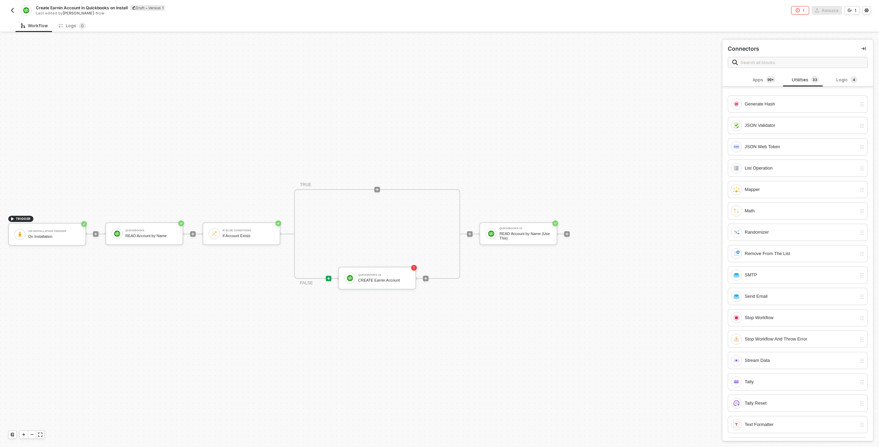
scroll to position [225, 0]
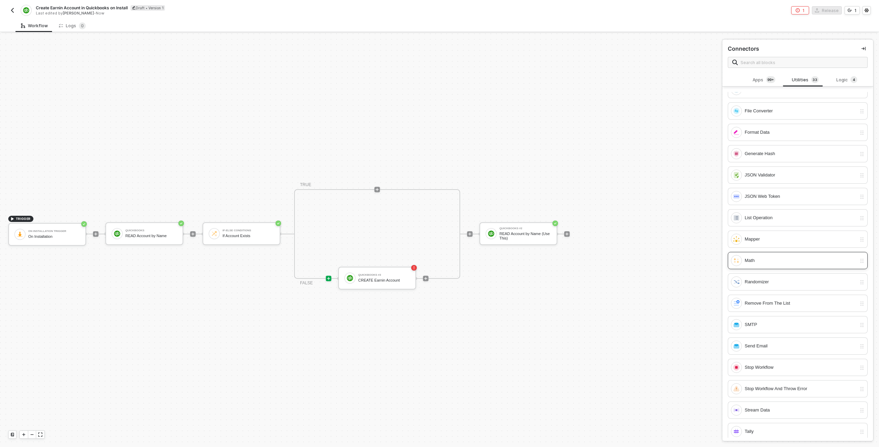
click at [438, 259] on div "Math" at bounding box center [801, 261] width 112 height 8
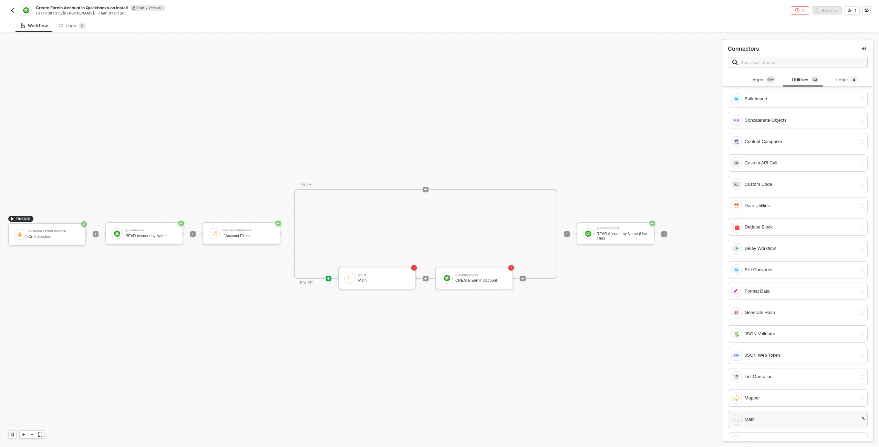
scroll to position [17, 0]
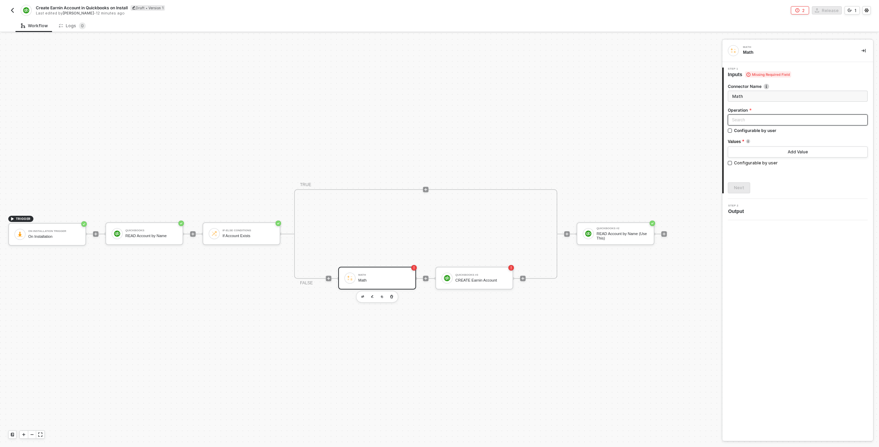
click at [438, 119] on input "search" at bounding box center [798, 120] width 132 height 10
click at [438, 205] on div "Generate UUID Generate a UUID" at bounding box center [798, 208] width 129 height 12
click at [438, 95] on input "Math" at bounding box center [798, 96] width 140 height 11
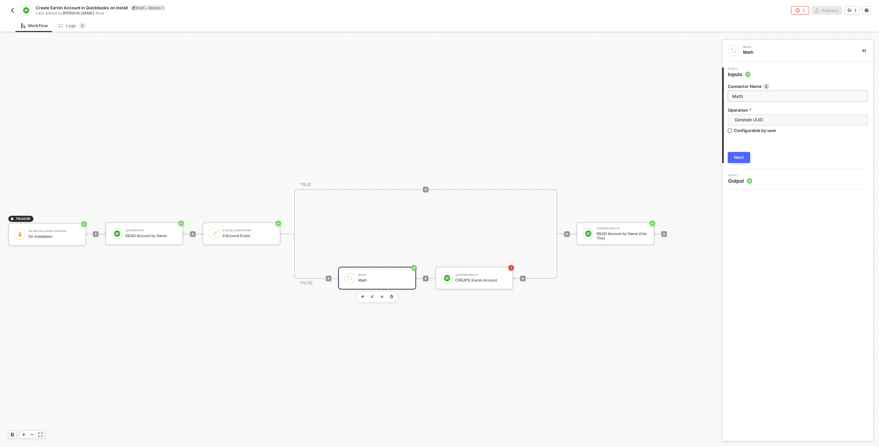
click at [438, 95] on input "Math" at bounding box center [798, 96] width 140 height 11
type input "Generate UUID"
click at [438, 152] on button "Next" at bounding box center [739, 157] width 22 height 11
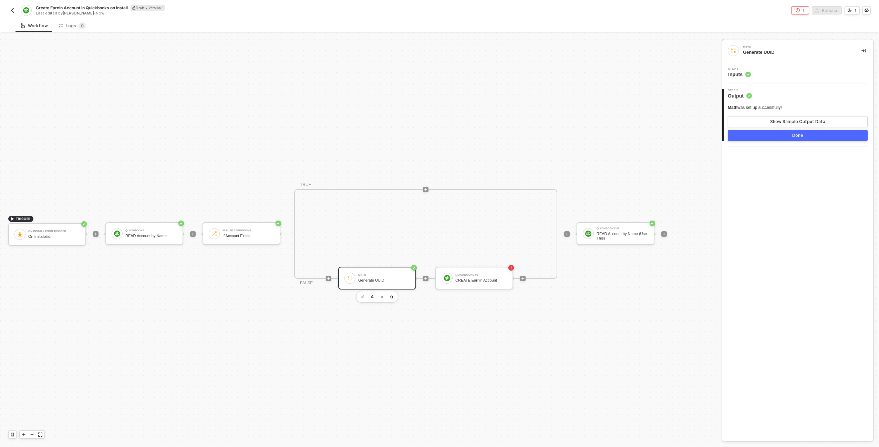
click at [438, 137] on button "Done" at bounding box center [798, 135] width 140 height 11
click at [403, 277] on div "Math Generate UUID" at bounding box center [384, 278] width 52 height 13
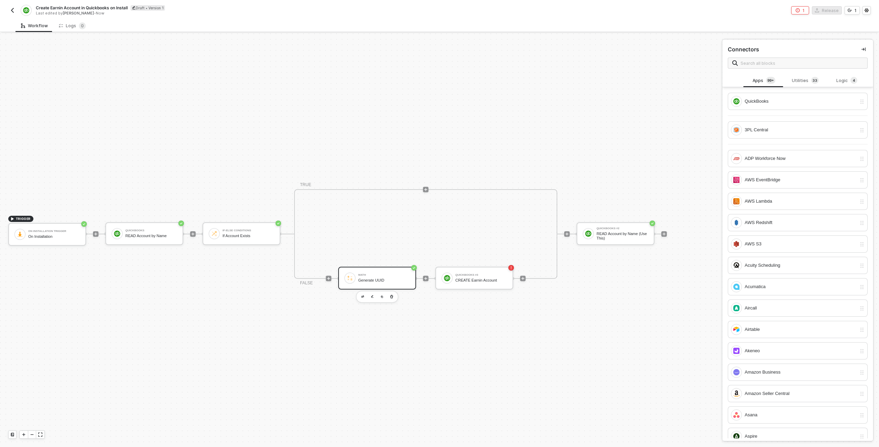
click at [366, 273] on div "Math Generate UUID" at bounding box center [384, 278] width 52 height 13
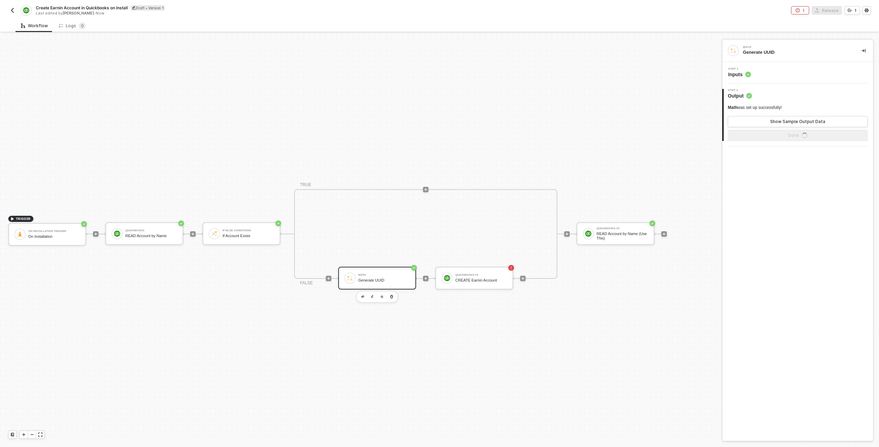
click at [438, 115] on div "Math was set up successfully! Show Sample Output Data" at bounding box center [798, 116] width 140 height 22
click at [438, 118] on button "Show Sample Output Data" at bounding box center [798, 121] width 140 height 11
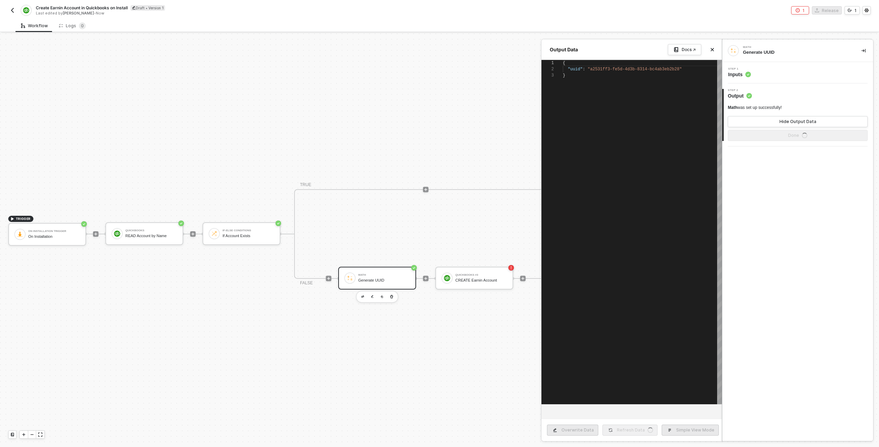
scroll to position [12, 0]
click at [438, 122] on button "Hide Output Data" at bounding box center [798, 121] width 140 height 11
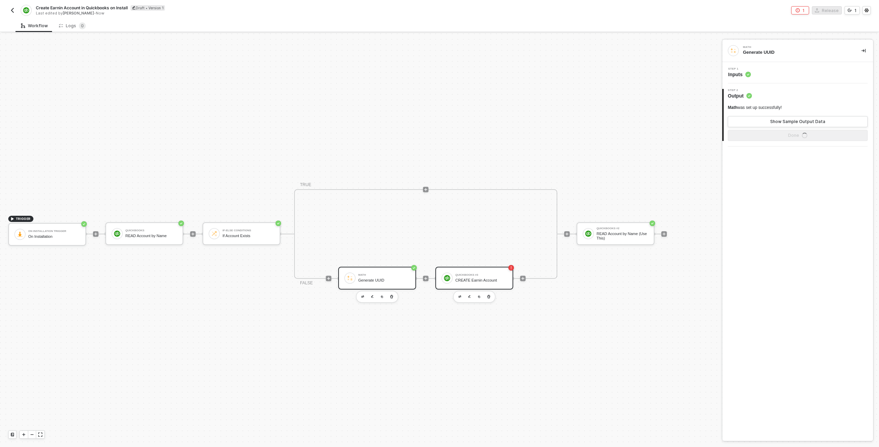
click at [438, 276] on div "QuickBooks #3 CREATE Earnin Account" at bounding box center [482, 278] width 52 height 13
click at [438, 274] on div "QuickBooks #3" at bounding box center [482, 275] width 52 height 3
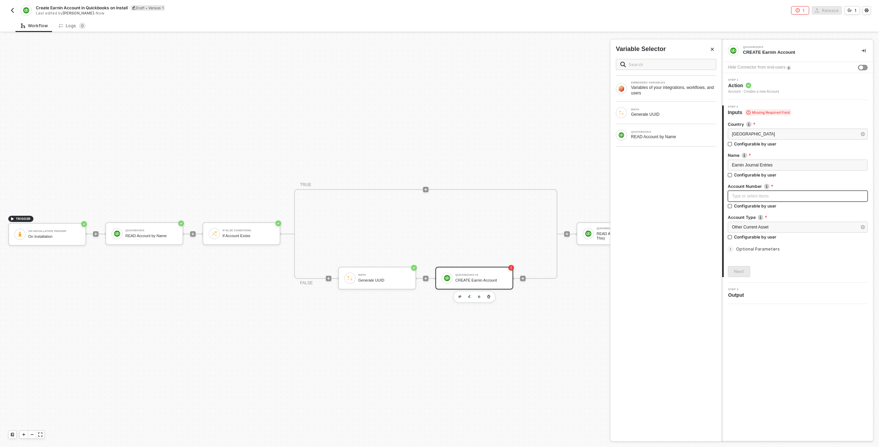
click at [438, 191] on div "Type or select items ﻿" at bounding box center [798, 196] width 140 height 11
click at [438, 117] on div "MATH Generate UUID" at bounding box center [666, 112] width 101 height 11
click at [438, 100] on div "uuid - 40d78749-fea2-4234-afa3-3789dabb5d5e" at bounding box center [559, 97] width 86 height 4
click at [438, 252] on div "Optional Parameters" at bounding box center [798, 249] width 140 height 8
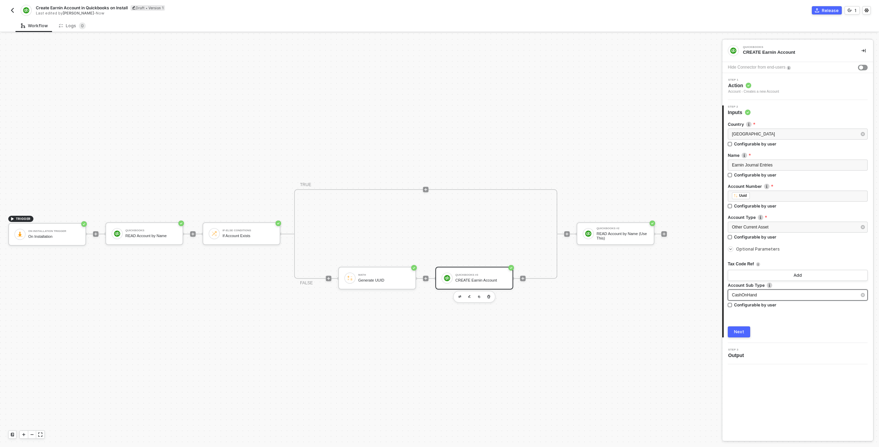
click at [438, 298] on div "CashOnHand" at bounding box center [794, 295] width 125 height 7
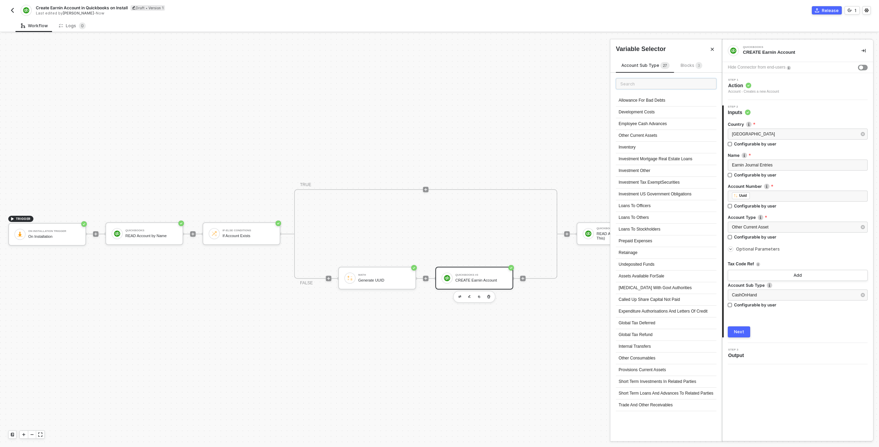
click at [438, 86] on input "text" at bounding box center [666, 83] width 101 height 11
type input "journ"
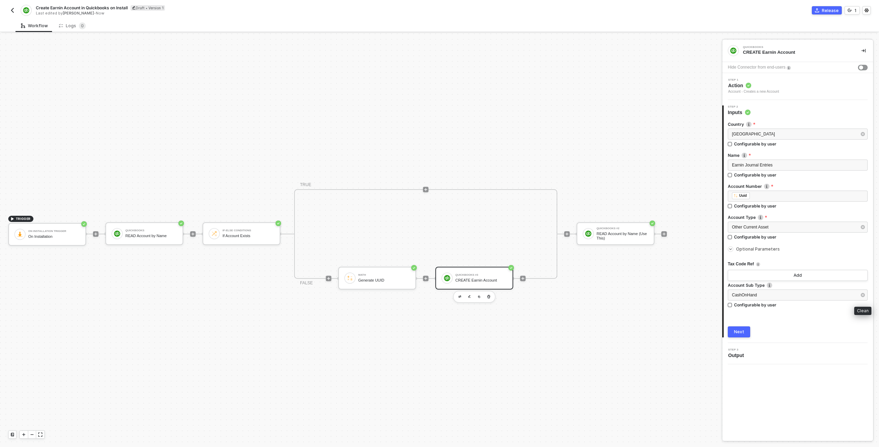
click at [438, 295] on icon "button" at bounding box center [863, 295] width 4 height 4
click at [438, 324] on div "Country United States Configurable by user Name Earnin Journal Entries Configur…" at bounding box center [798, 227] width 140 height 222
drag, startPoint x: 763, startPoint y: 255, endPoint x: 762, endPoint y: 251, distance: 4.0
click at [438, 253] on div "Tax Code Ref Add Account Sub Type Type or select items ﻿ Configurable by user" at bounding box center [798, 283] width 140 height 60
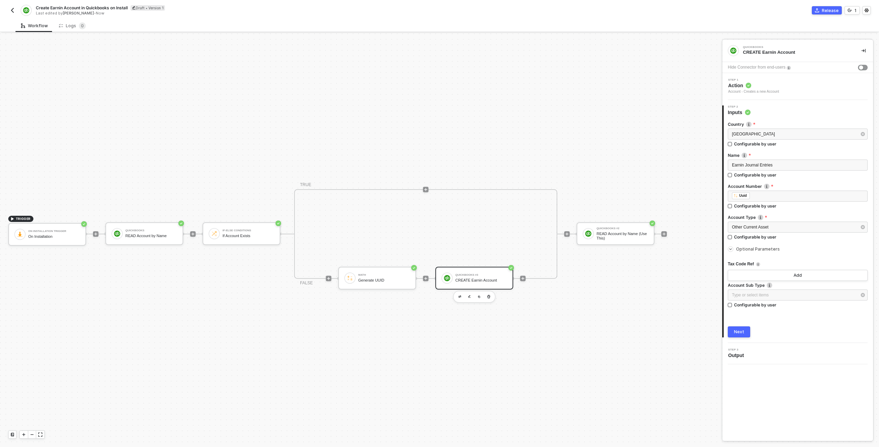
click at [438, 251] on span "Optional Parameters" at bounding box center [758, 248] width 44 height 5
click at [438, 273] on div "Next" at bounding box center [739, 272] width 10 height 6
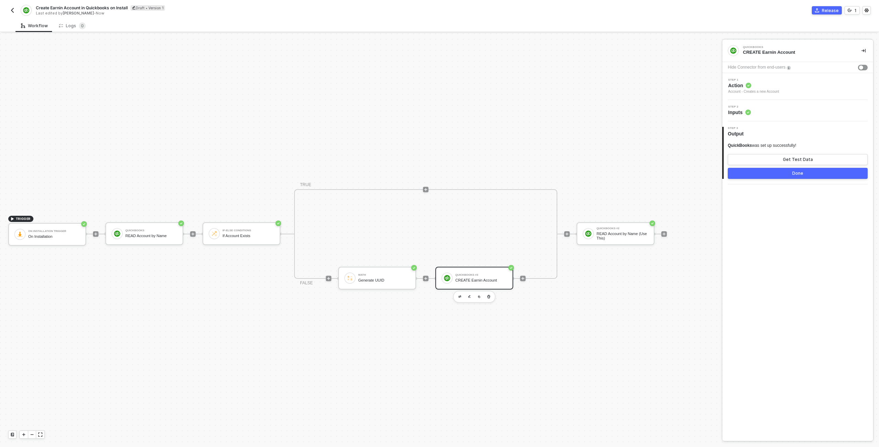
click at [438, 173] on button "Done" at bounding box center [798, 173] width 140 height 11
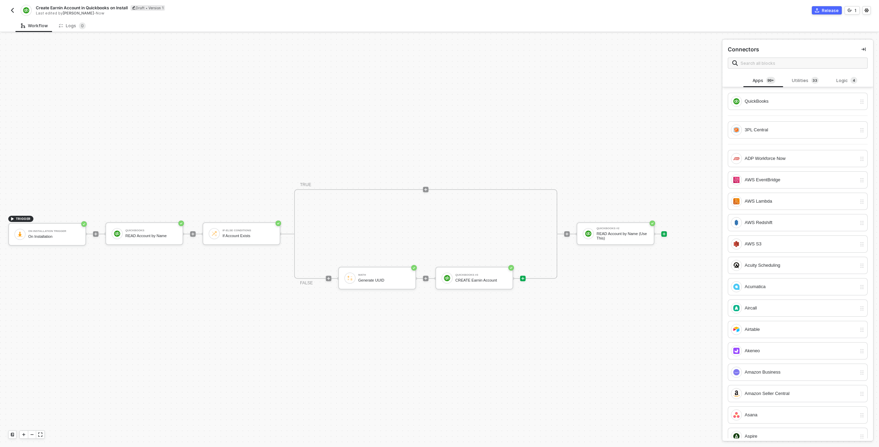
click at [438, 236] on div at bounding box center [665, 234] width 6 height 6
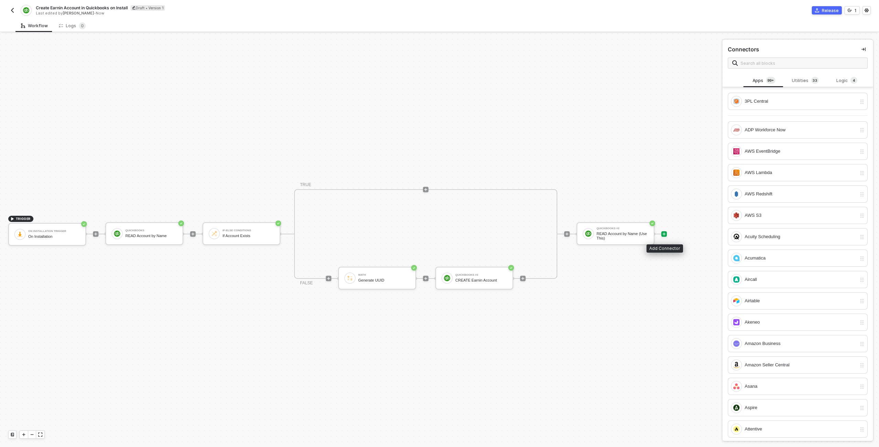
click at [438, 236] on div at bounding box center [665, 234] width 6 height 6
click at [438, 80] on div "Utilities 3 3" at bounding box center [805, 81] width 30 height 8
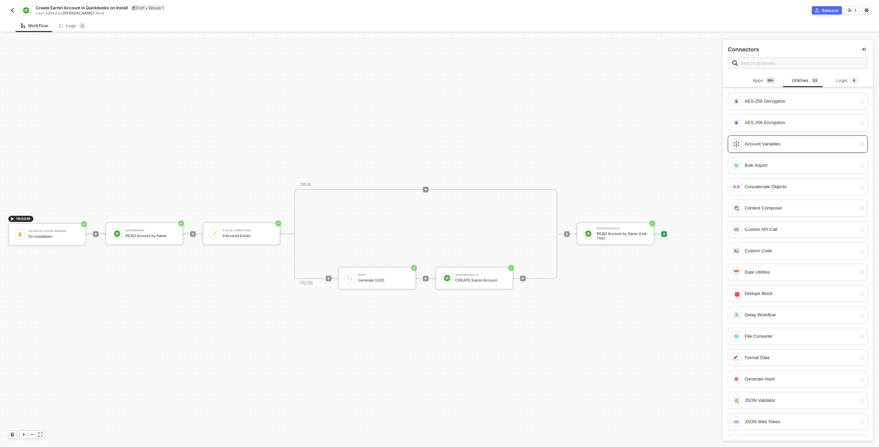
click at [438, 145] on div "Account Variables" at bounding box center [801, 144] width 112 height 8
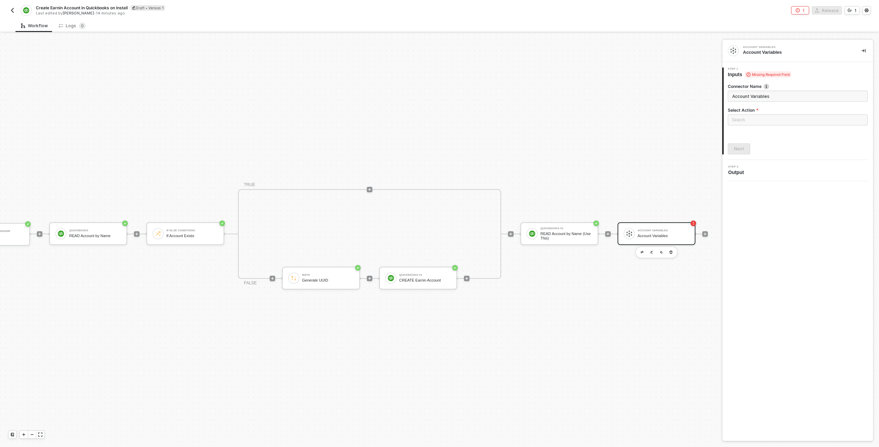
scroll to position [13, 90]
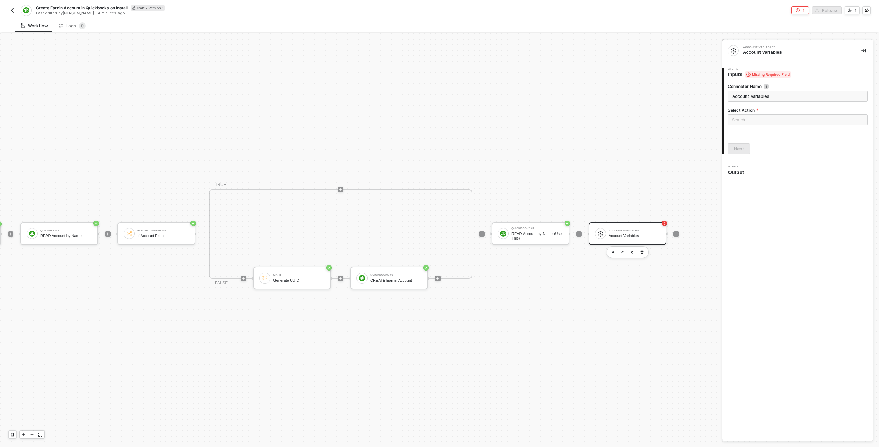
click at [438, 239] on div "Account Variables Account Variables" at bounding box center [635, 233] width 52 height 13
click at [438, 120] on input "search" at bounding box center [798, 120] width 132 height 10
click at [438, 134] on div "Set Account Variables" at bounding box center [798, 134] width 129 height 8
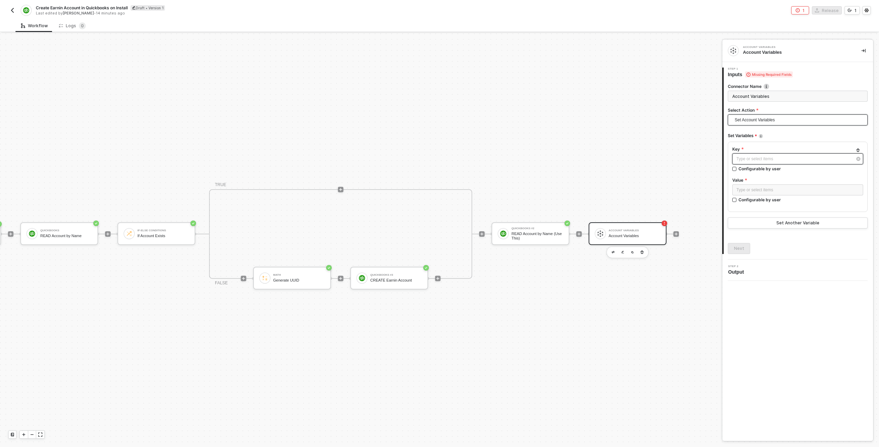
click at [438, 162] on div "Type or select items ﻿" at bounding box center [798, 158] width 131 height 11
click at [438, 188] on div "Type or select items ﻿" at bounding box center [798, 190] width 123 height 7
click at [438, 121] on div "QUICKBOOKS #2 READ Account by Name (Use This)" at bounding box center [667, 113] width 112 height 22
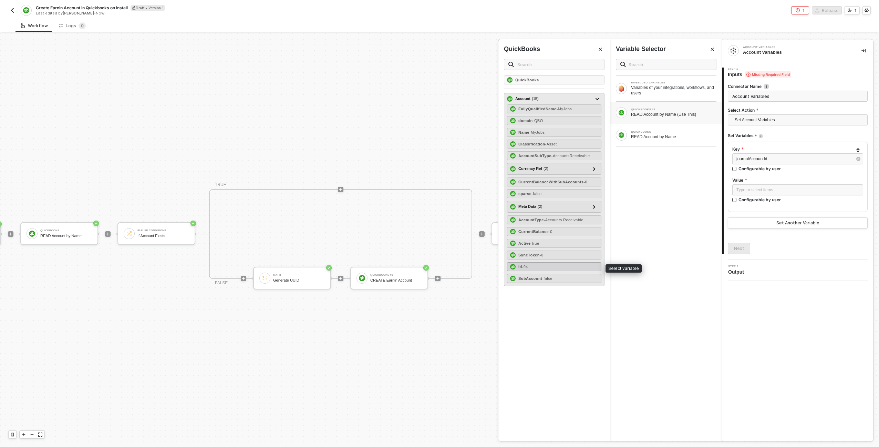
click at [438, 265] on div "Id - 94" at bounding box center [554, 266] width 94 height 9
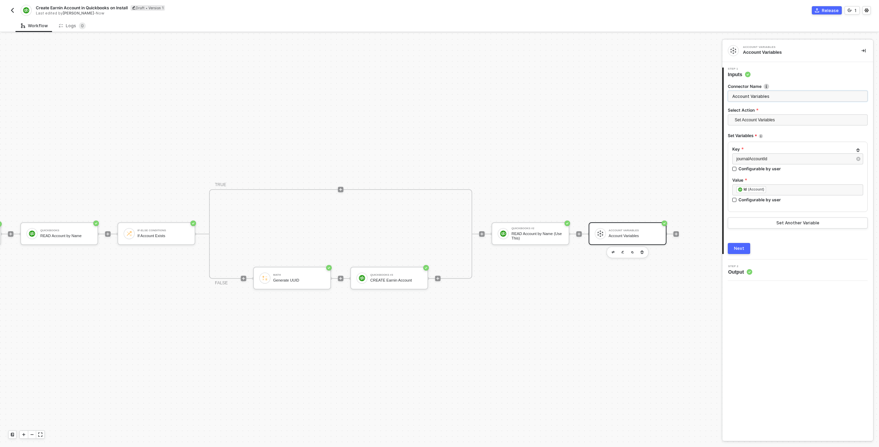
click at [438, 92] on input "Account Variables" at bounding box center [798, 96] width 140 height 11
type input "Set Journal Account ID"
click at [438, 246] on div "Next" at bounding box center [739, 249] width 10 height 6
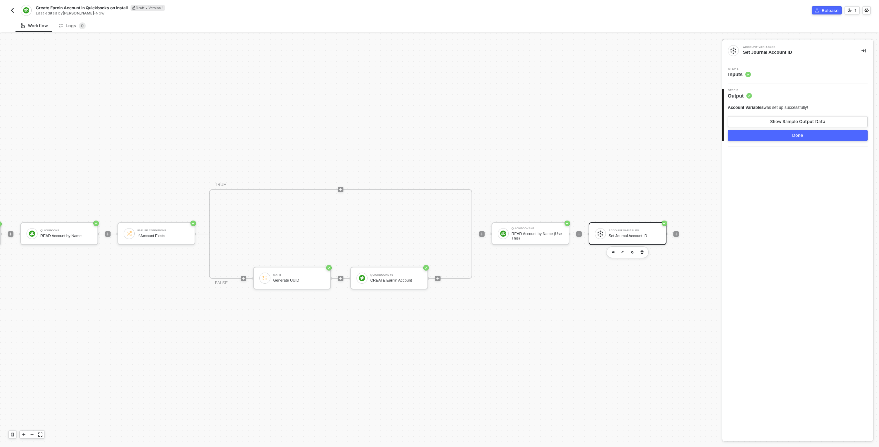
click at [438, 135] on button "Done" at bounding box center [798, 135] width 140 height 11
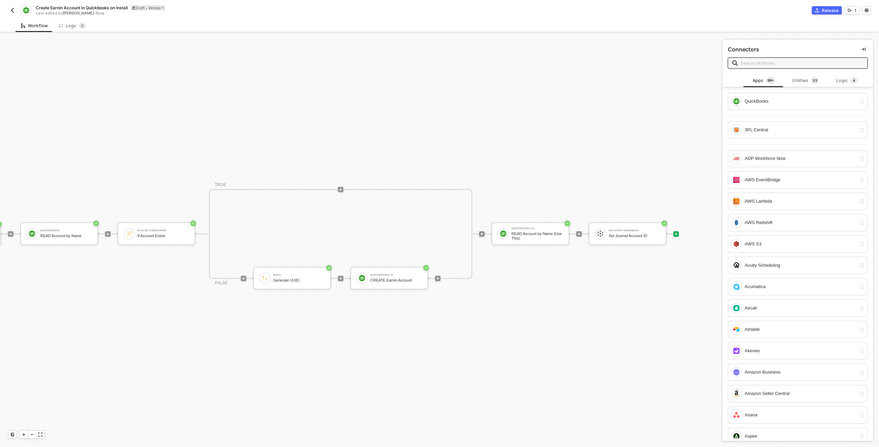
click at [438, 153] on div "TRIGGER On Installation Trigger On Installation QuickBooks READ Account by Name…" at bounding box center [297, 234] width 764 height 426
click at [11, 11] on img "button" at bounding box center [13, 11] width 6 height 6
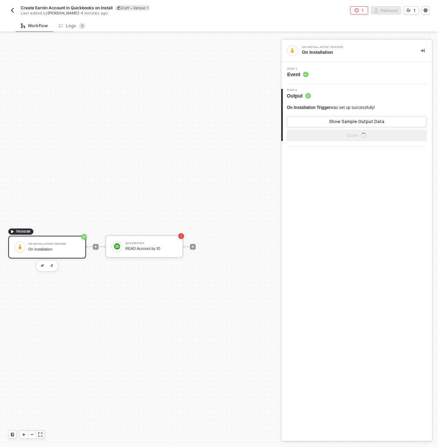
scroll to position [13, 0]
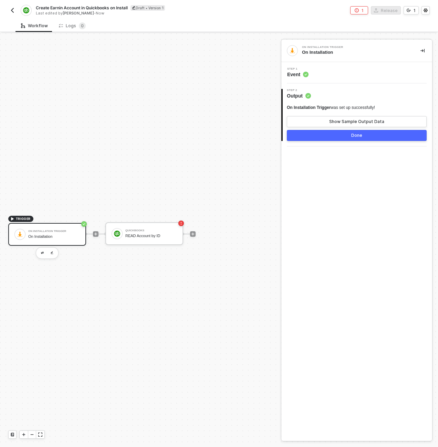
click at [13, 6] on button "button" at bounding box center [12, 10] width 8 height 8
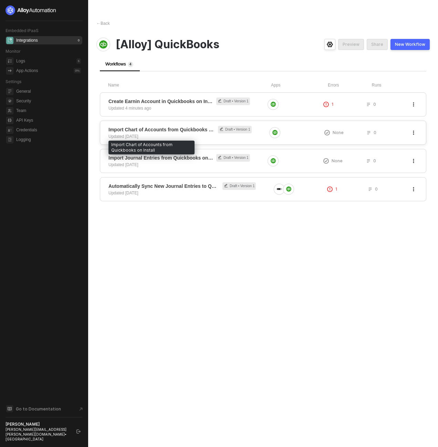
click at [146, 126] on span "Import Chart of Accounts from Quickbooks on Install" at bounding box center [162, 129] width 106 height 7
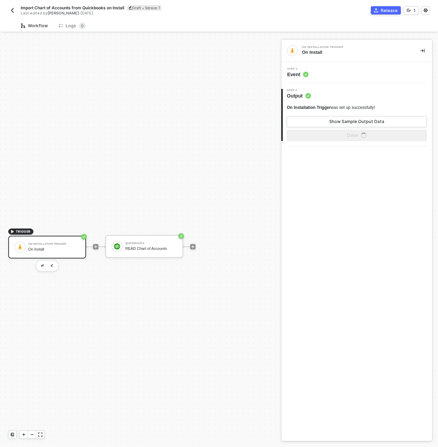
scroll to position [13, 0]
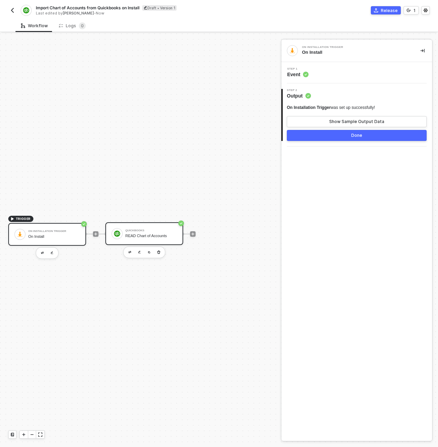
click at [142, 234] on div "READ Chart of Accounts" at bounding box center [151, 236] width 52 height 4
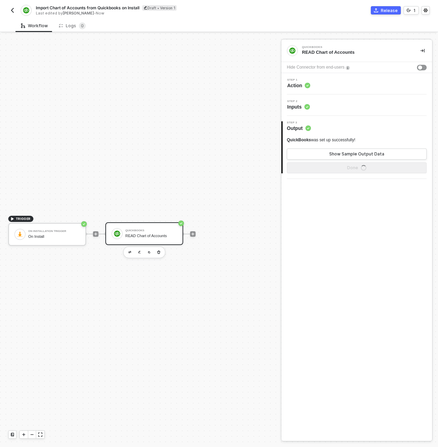
click at [330, 102] on div "Step 2 Inputs" at bounding box center [357, 105] width 149 height 10
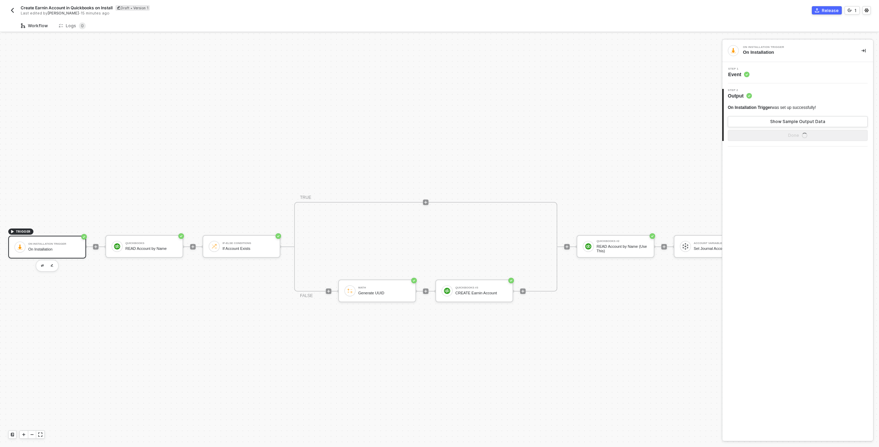
scroll to position [18, 0]
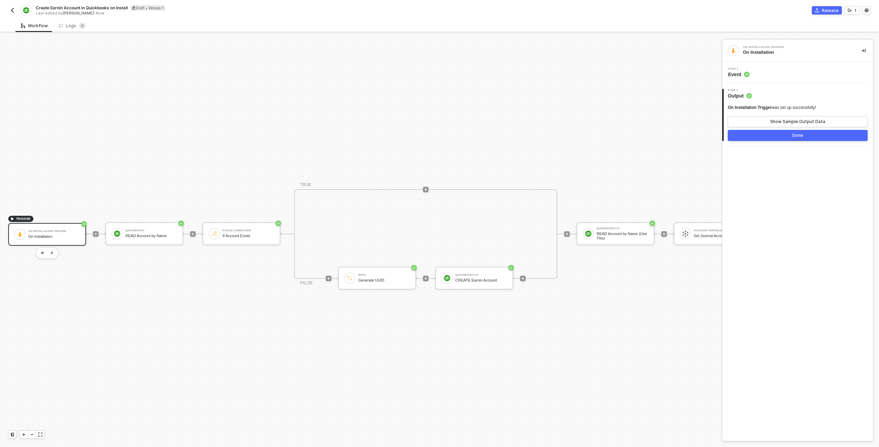
click at [42, 4] on div "Create Earnin Account in Quickbooks on Install Draft • Version 1 Last edited by…" at bounding box center [439, 9] width 863 height 19
click at [43, 7] on span "Create Earnin Account in Quickbooks on Install" at bounding box center [82, 8] width 92 height 6
click at [43, 7] on input "Create Earnin Account in Quickbooks on Install" at bounding box center [94, 8] width 117 height 8
type input "[Required for Journal Entries] Create Earnin Account in Quickbooks on Install"
click button "Save" at bounding box center [163, 8] width 17 height 8
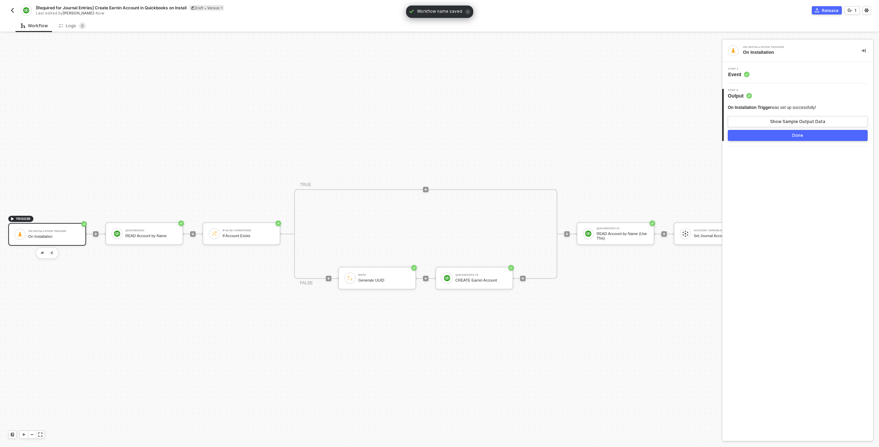
click at [129, 68] on div "TRIGGER On Installation Trigger On Installation QuickBooks READ Account by Name…" at bounding box center [382, 234] width 764 height 426
click at [12, 11] on img "button" at bounding box center [13, 11] width 6 height 6
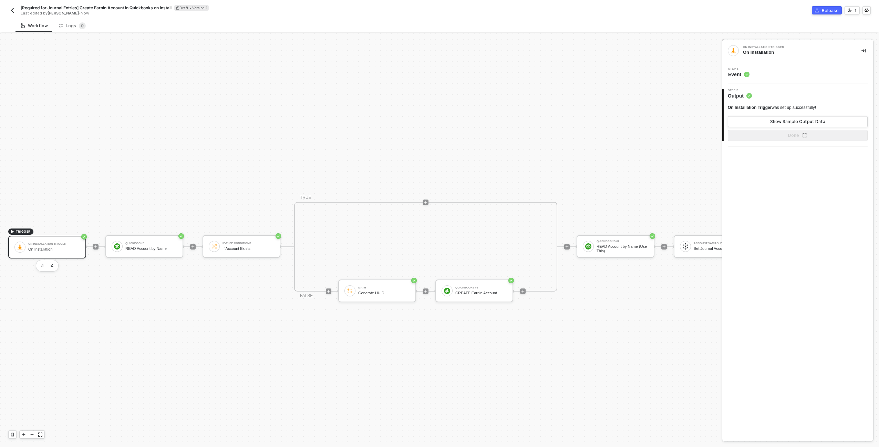
scroll to position [18, 0]
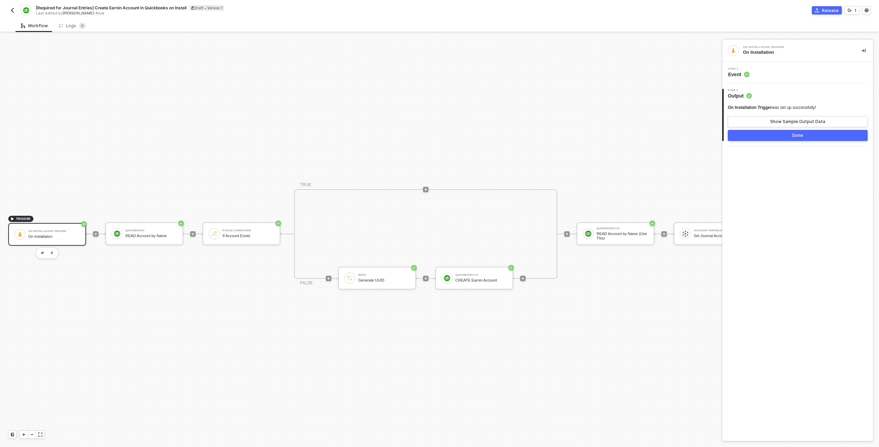
click at [143, 9] on span "[Required for Journal Entries] Create Earnin Account in Quickbooks on Install" at bounding box center [111, 8] width 151 height 6
click at [123, 9] on input "[Required for Journal Entries] Create Earnin Account in Quickbooks on Install" at bounding box center [94, 8] width 117 height 8
click at [60, 9] on input "[Required for Journal Entries] Create Earnin Account in Quickbooks on Install" at bounding box center [94, 8] width 117 height 8
type input "[Req'd for Journal Entries] Create Earnin Account in Quickbooks on Install"
click button "Save" at bounding box center [163, 8] width 17 height 8
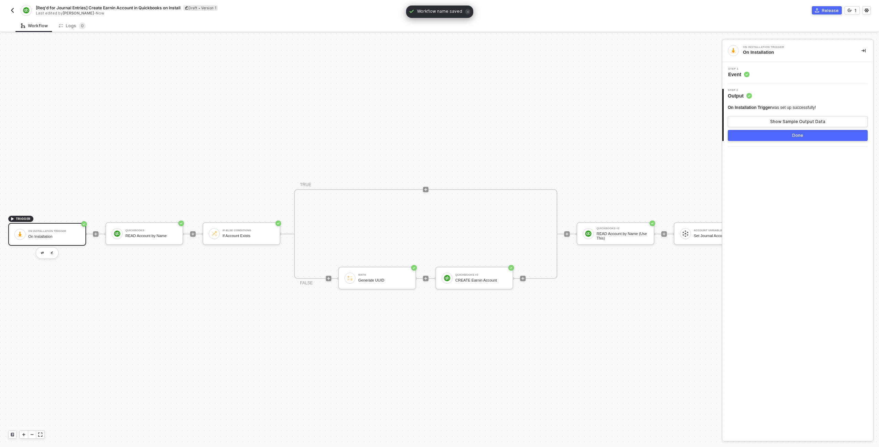
click at [16, 10] on button "button" at bounding box center [12, 10] width 8 height 8
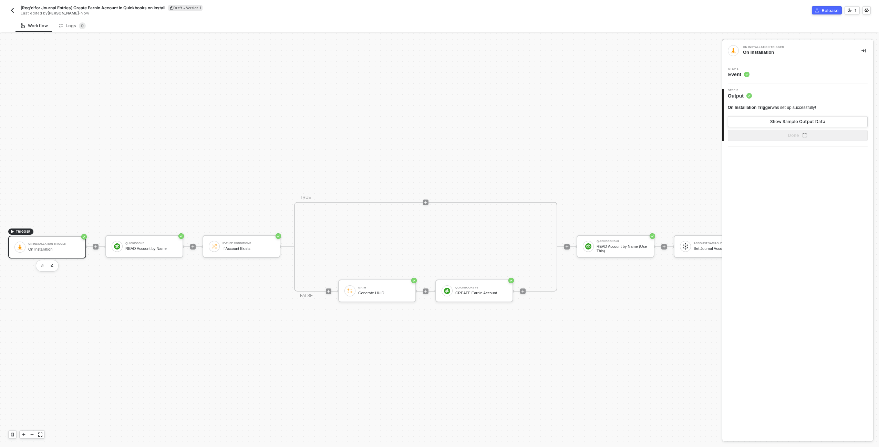
scroll to position [18, 0]
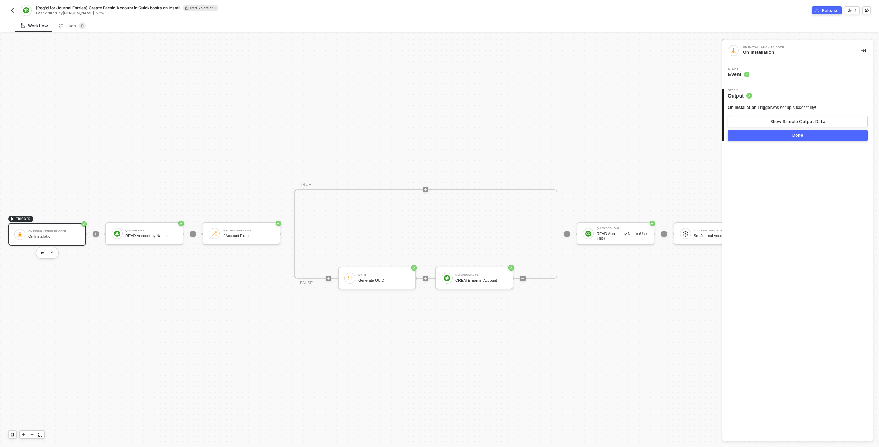
click at [62, 10] on span "[Req'd for Journal Entries] Create Earnin Account in Quickbooks on Install" at bounding box center [108, 8] width 145 height 6
click at [63, 9] on input "[Req'd for Journal Entries] Create Earnin Account in Quickbooks on Install" at bounding box center [94, 8] width 117 height 8
click at [90, 10] on input "[Req'd for Journal Entries] Create Earnin Account in Quickbooks on Install" at bounding box center [94, 8] width 117 height 8
click at [89, 9] on input "[Req'd for Journal Entries] Create Earnin Account in Quickbooks on Install" at bounding box center [94, 8] width 117 height 8
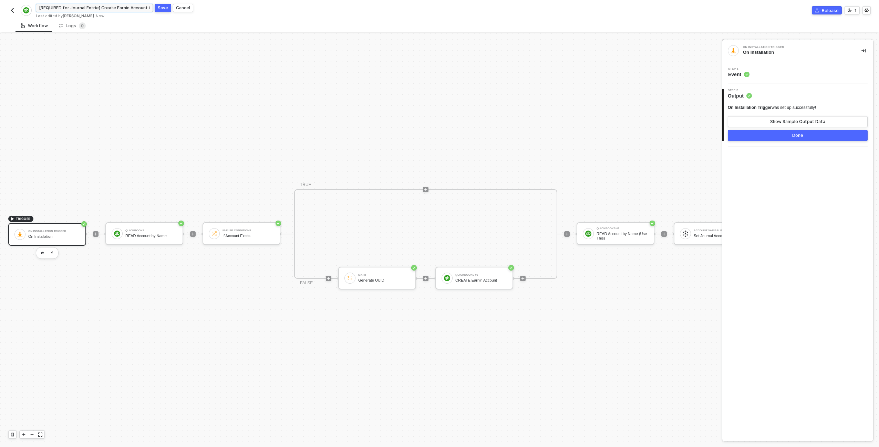
type input "[REQUIRED for Journal Entries] Create Earnin Account in Quickbooks on Install"
click button "Save" at bounding box center [163, 8] width 17 height 8
click at [11, 10] on img "button" at bounding box center [13, 11] width 6 height 6
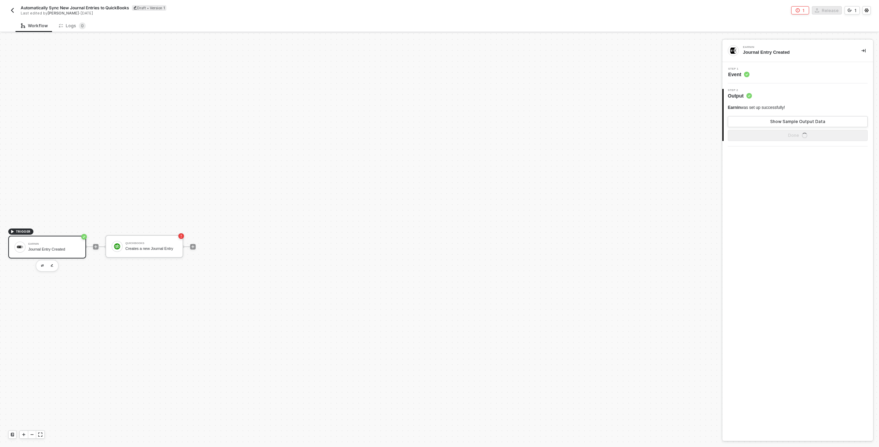
scroll to position [13, 0]
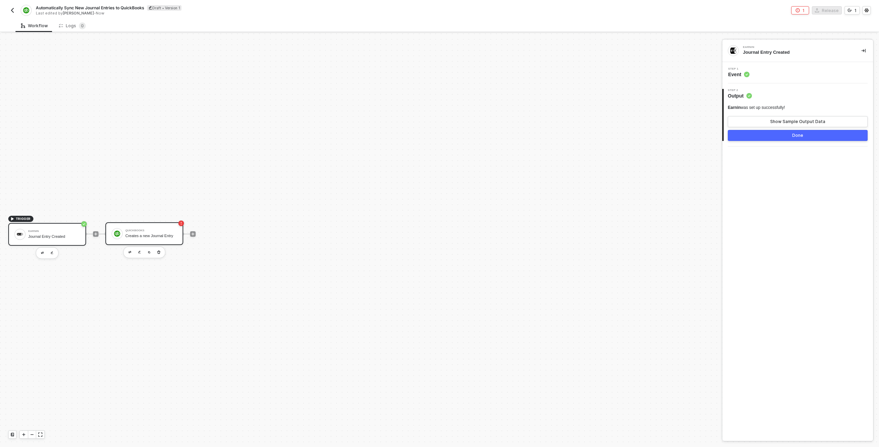
click at [125, 238] on div "QuickBooks Creates a new Journal Entry" at bounding box center [150, 233] width 54 height 13
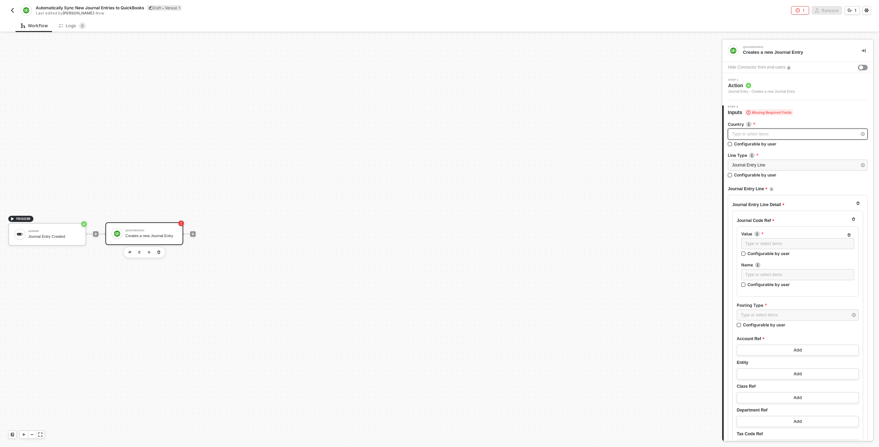
click at [786, 135] on div "Type or select items ﻿" at bounding box center [794, 134] width 125 height 7
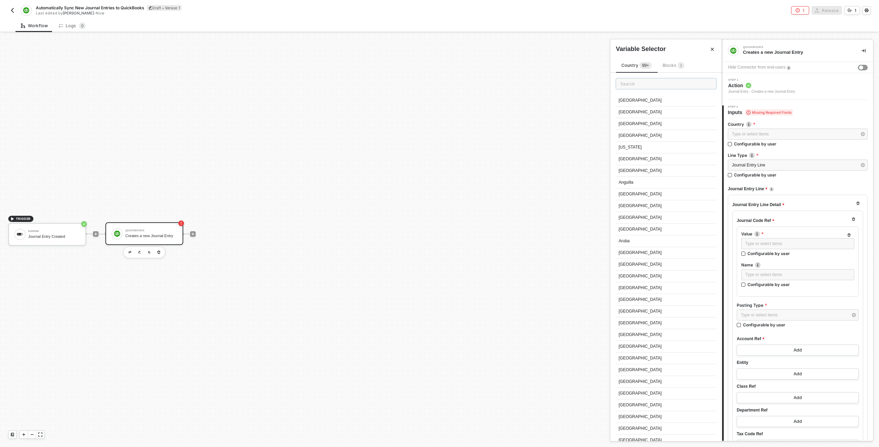
click at [639, 86] on input "text" at bounding box center [666, 83] width 101 height 11
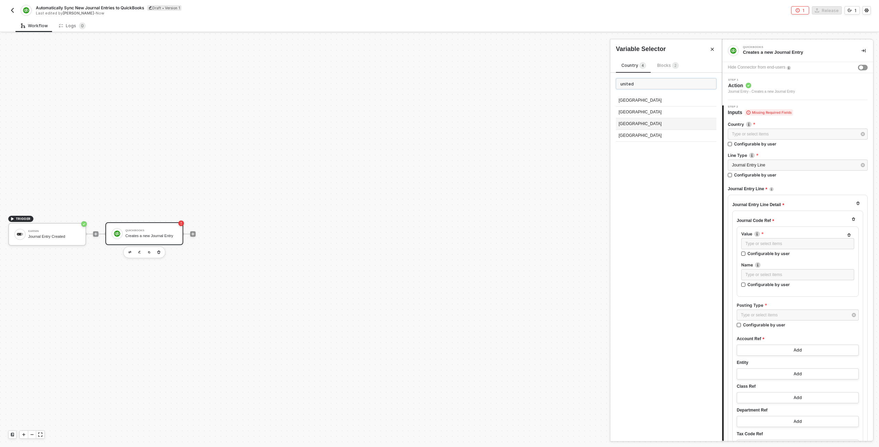
type input "united"
click at [644, 121] on div "[GEOGRAPHIC_DATA]" at bounding box center [666, 124] width 101 height 12
click at [772, 164] on div "Journal Entry Line" at bounding box center [794, 165] width 125 height 7
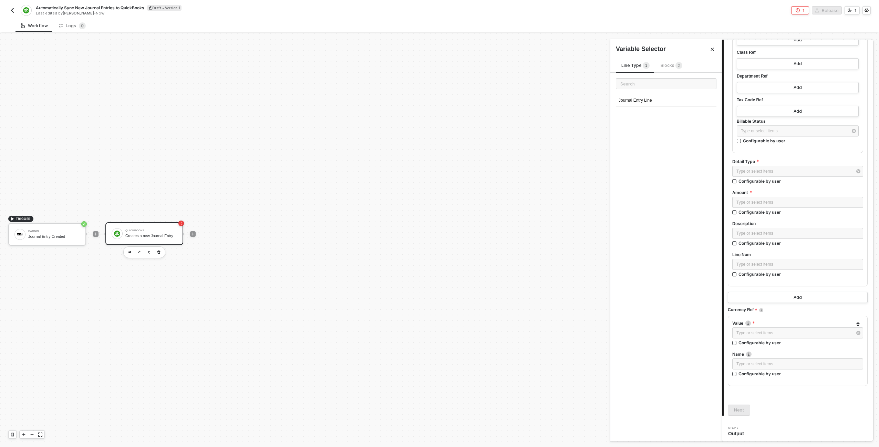
scroll to position [336, 0]
click at [755, 169] on div "Type or select items ﻿" at bounding box center [795, 169] width 116 height 7
click at [674, 98] on div "Journal Entry Line Detail" at bounding box center [666, 101] width 101 height 12
click at [777, 193] on label "Amount" at bounding box center [798, 191] width 131 height 6
click at [778, 195] on div "Type or select items ﻿" at bounding box center [798, 200] width 131 height 11
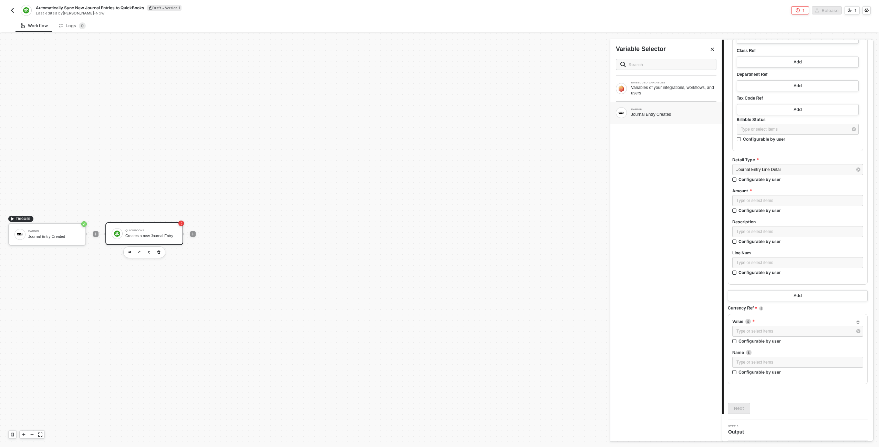
click at [653, 111] on div "EARNIN Journal Entry Created" at bounding box center [673, 112] width 85 height 9
click at [672, 222] on div "EMBEDDED VARIABLES Variables of your integrations, workflows, and users EARNIN …" at bounding box center [667, 247] width 112 height 388
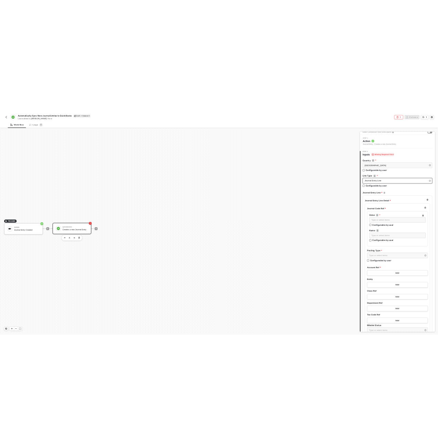
scroll to position [0, 0]
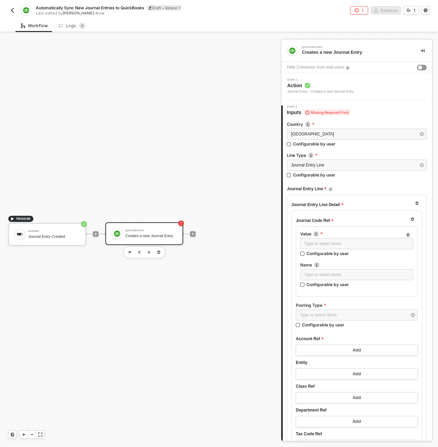
click at [411, 220] on icon "button" at bounding box center [412, 218] width 3 height 3
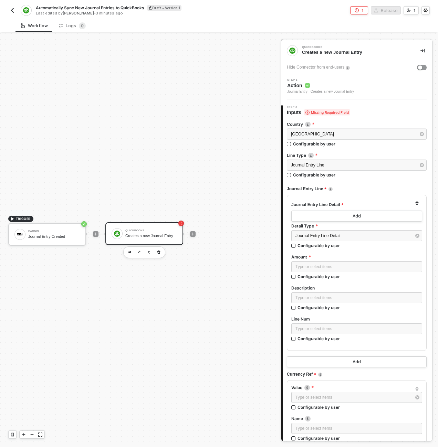
click at [415, 203] on icon "button" at bounding box center [417, 203] width 4 height 4
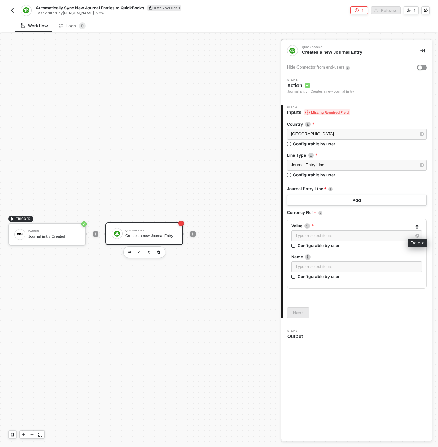
click at [417, 227] on icon "button" at bounding box center [417, 227] width 4 height 4
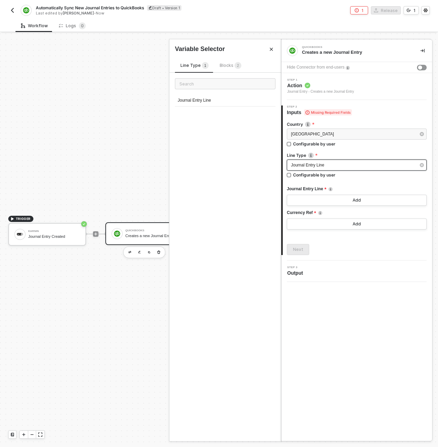
click at [331, 166] on div "Journal Entry Line" at bounding box center [353, 165] width 125 height 7
click at [346, 151] on div at bounding box center [357, 151] width 140 height 3
